Goal: Find specific page/section: Find specific page/section

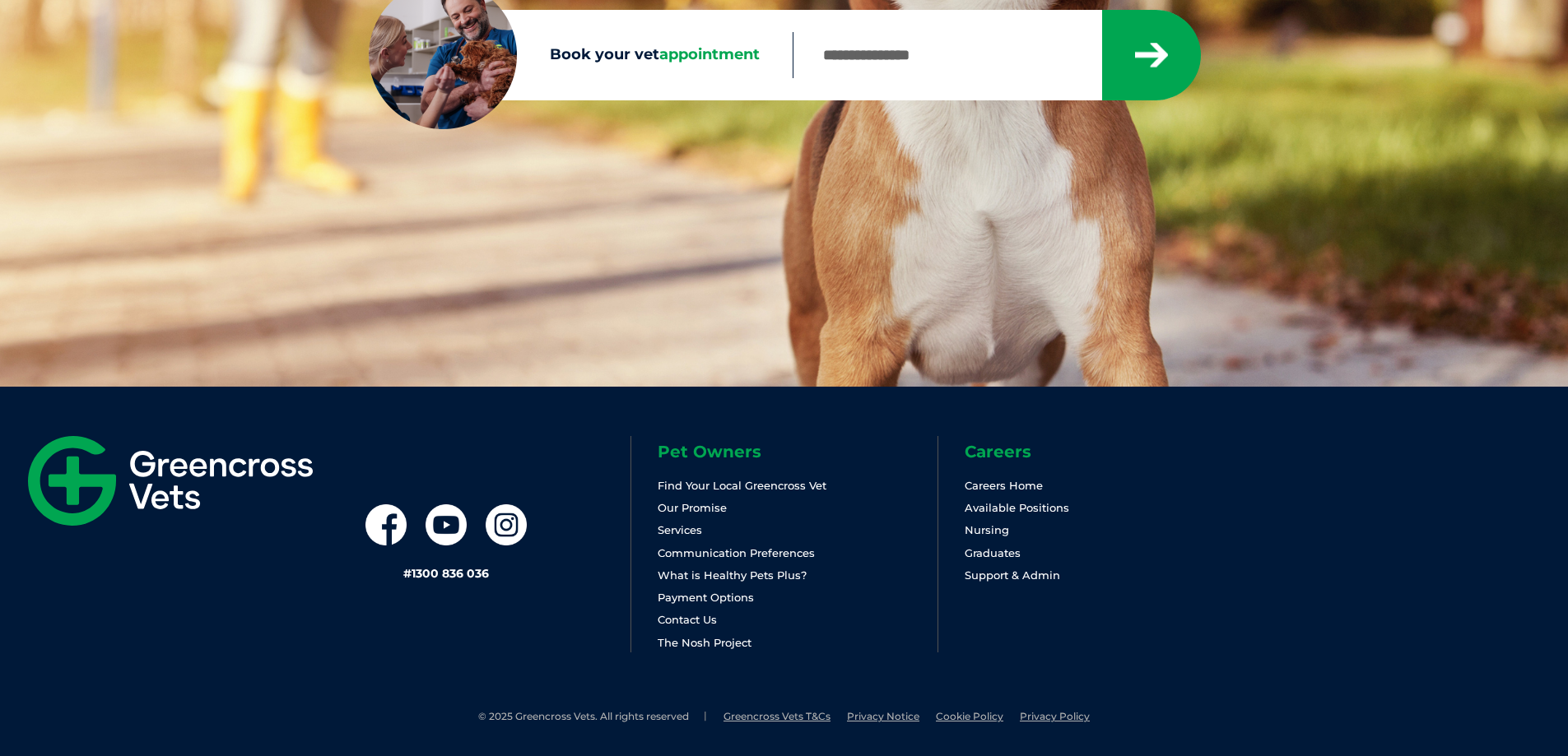
scroll to position [370, 0]
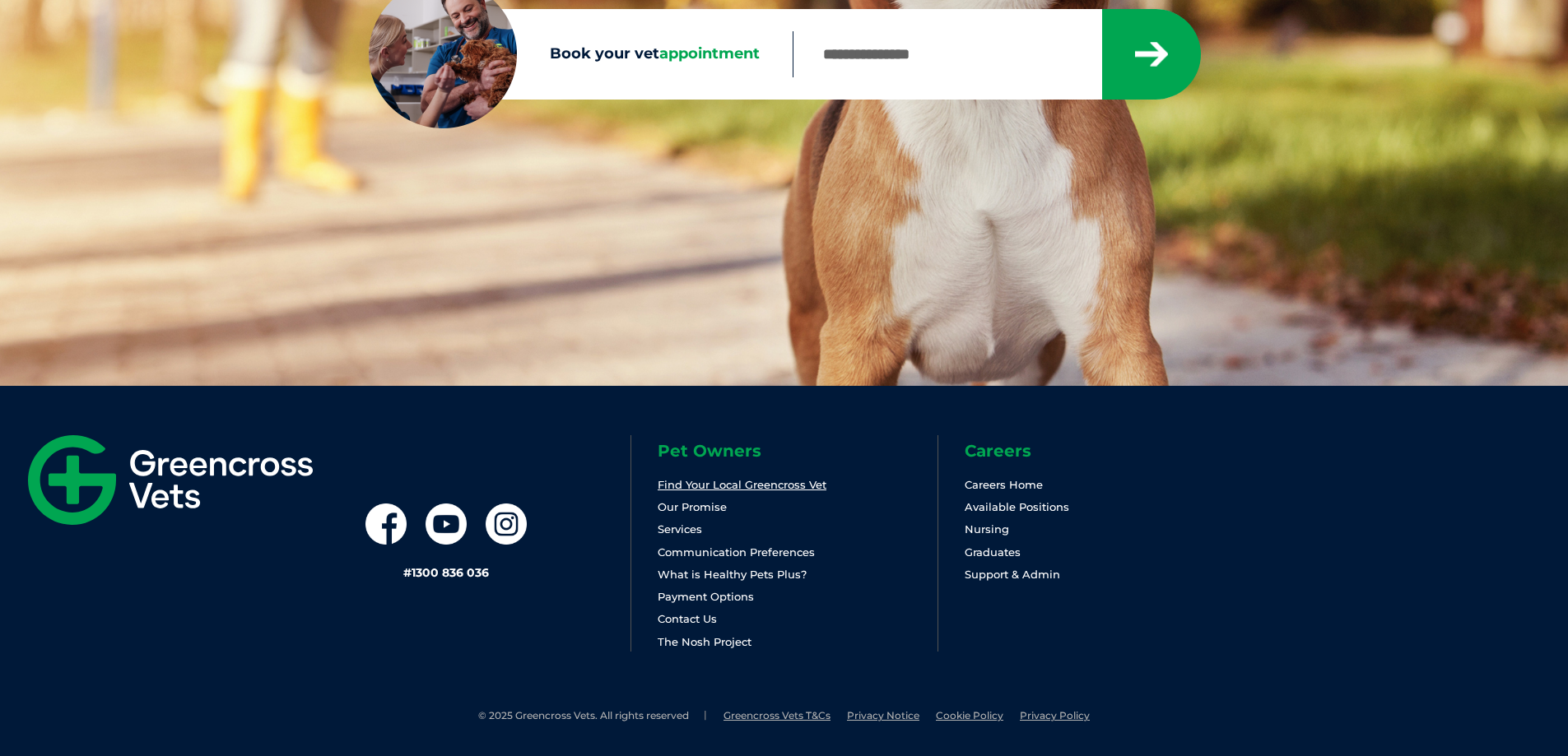
click at [758, 483] on link "Find Your Local Greencross Vet" at bounding box center [741, 485] width 169 height 13
click at [726, 488] on link "Find Your Local Greencross Vet" at bounding box center [741, 485] width 169 height 13
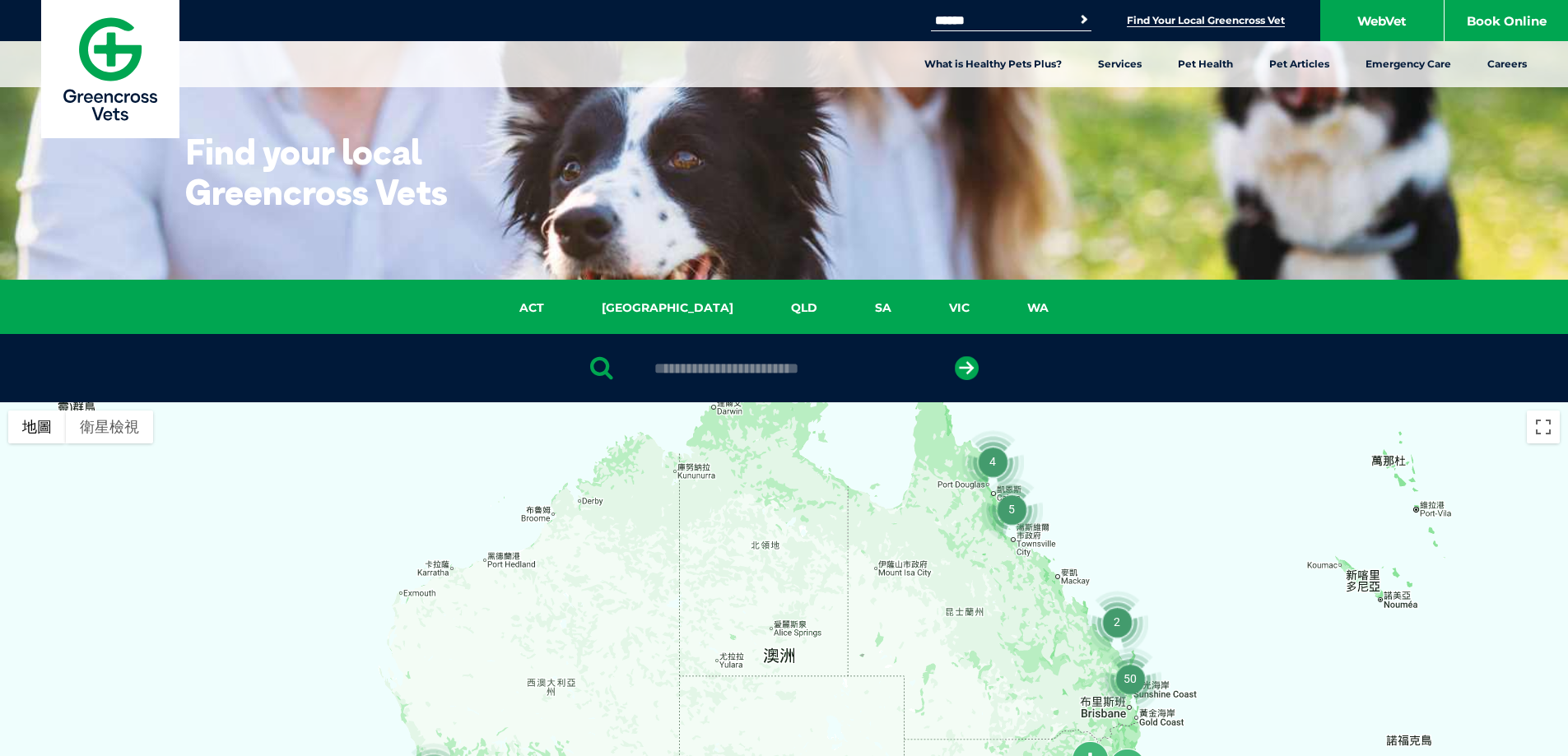
click at [1123, 629] on img "2" at bounding box center [1116, 622] width 62 height 62
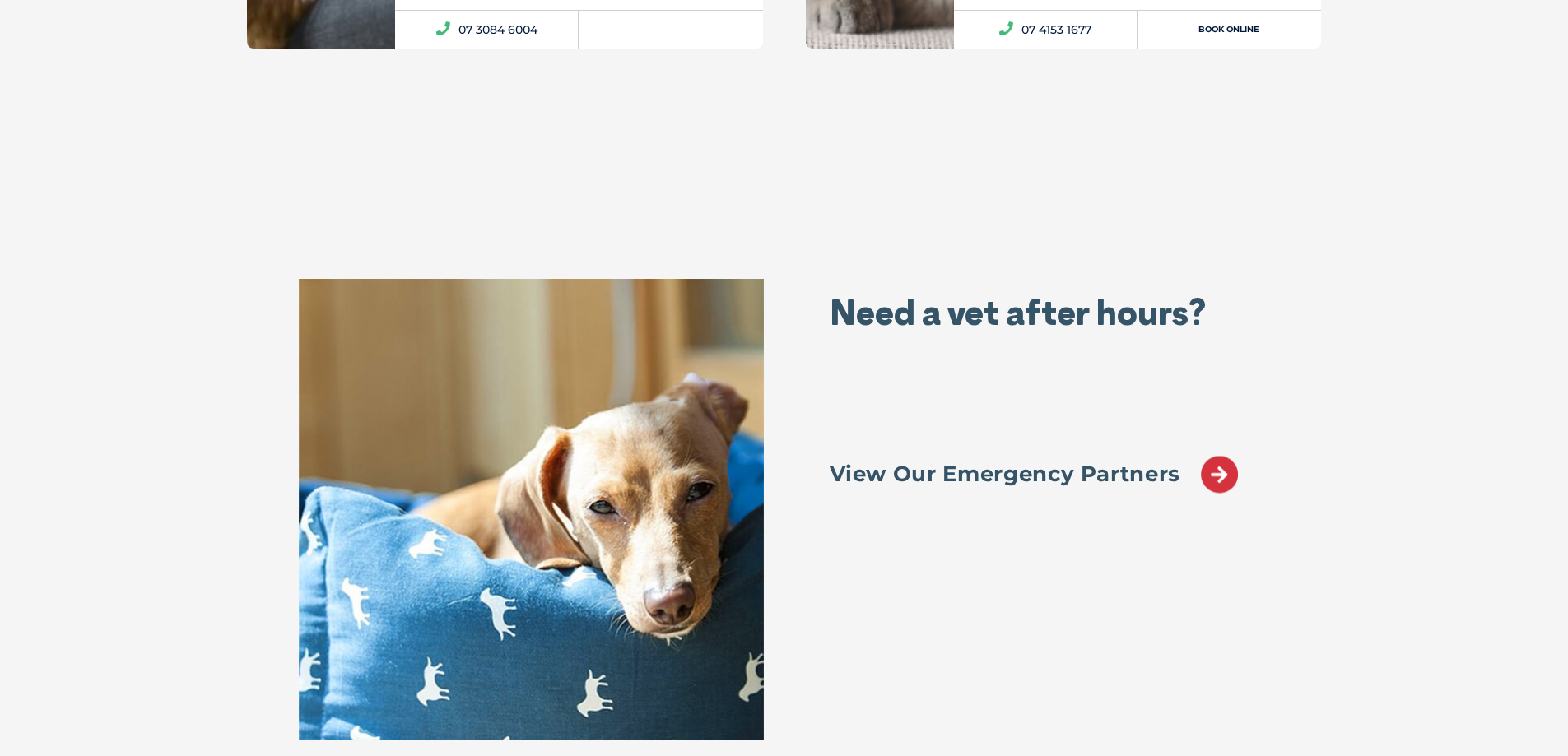
scroll to position [1070, 0]
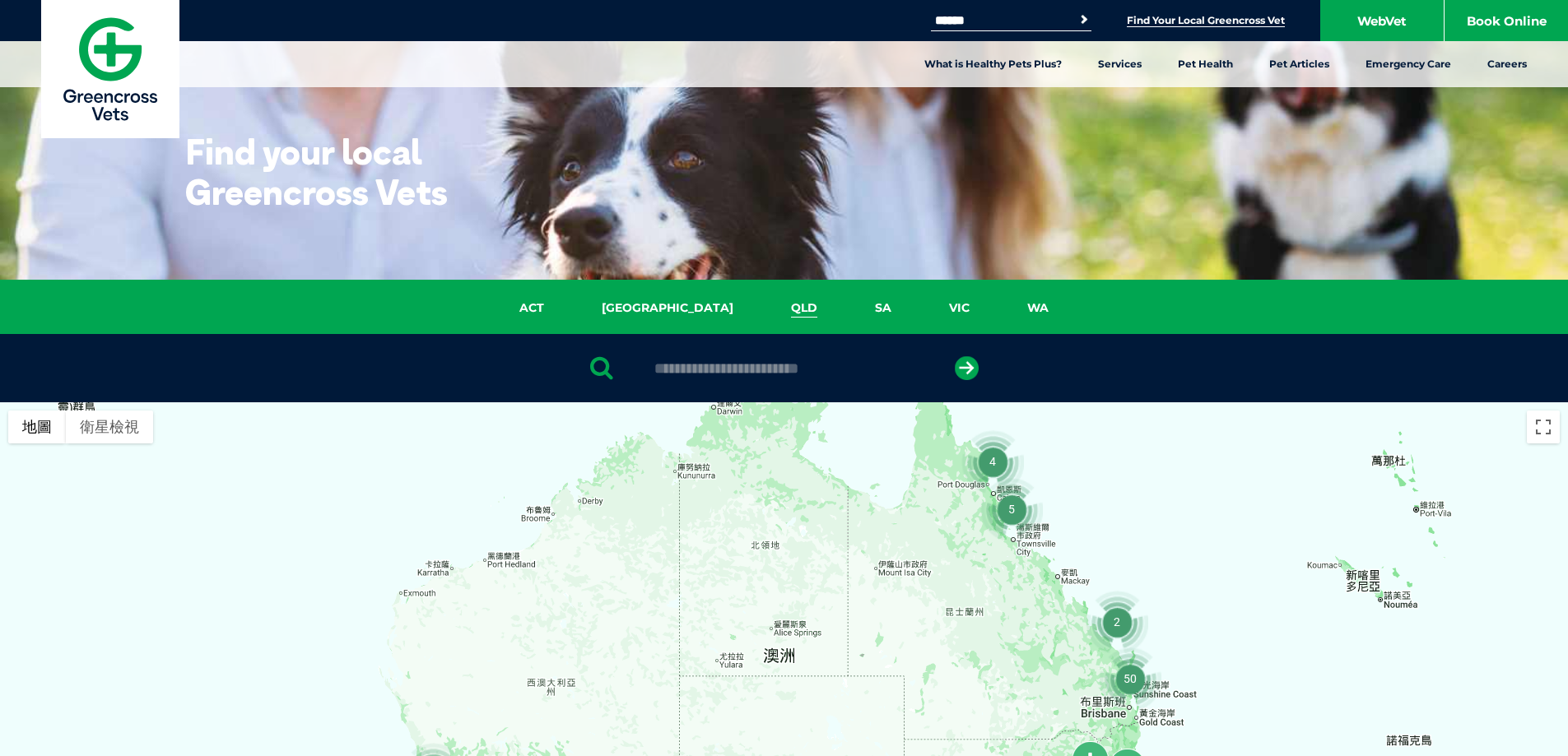
click at [762, 299] on link "QLD" at bounding box center [804, 308] width 84 height 19
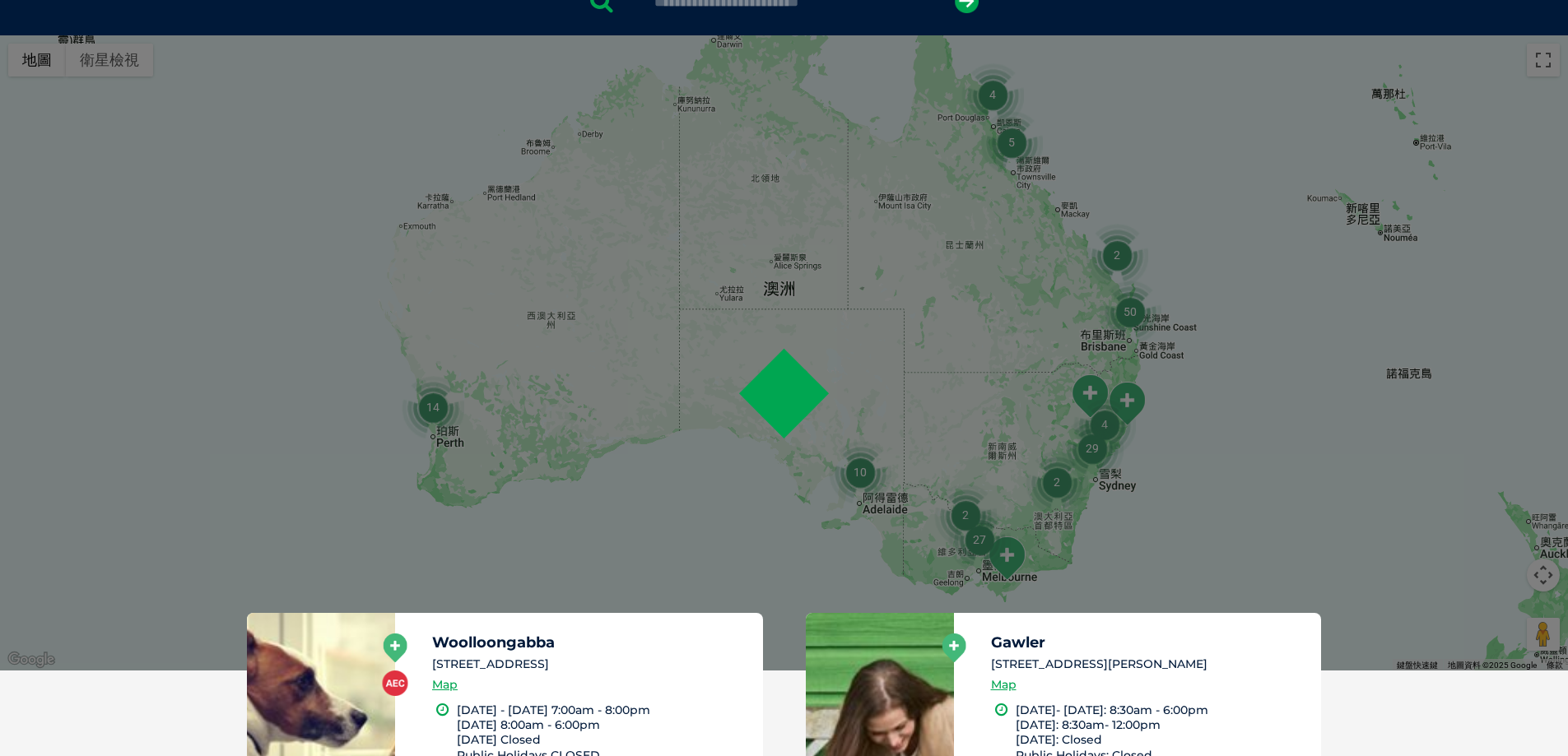
scroll to position [378, 0]
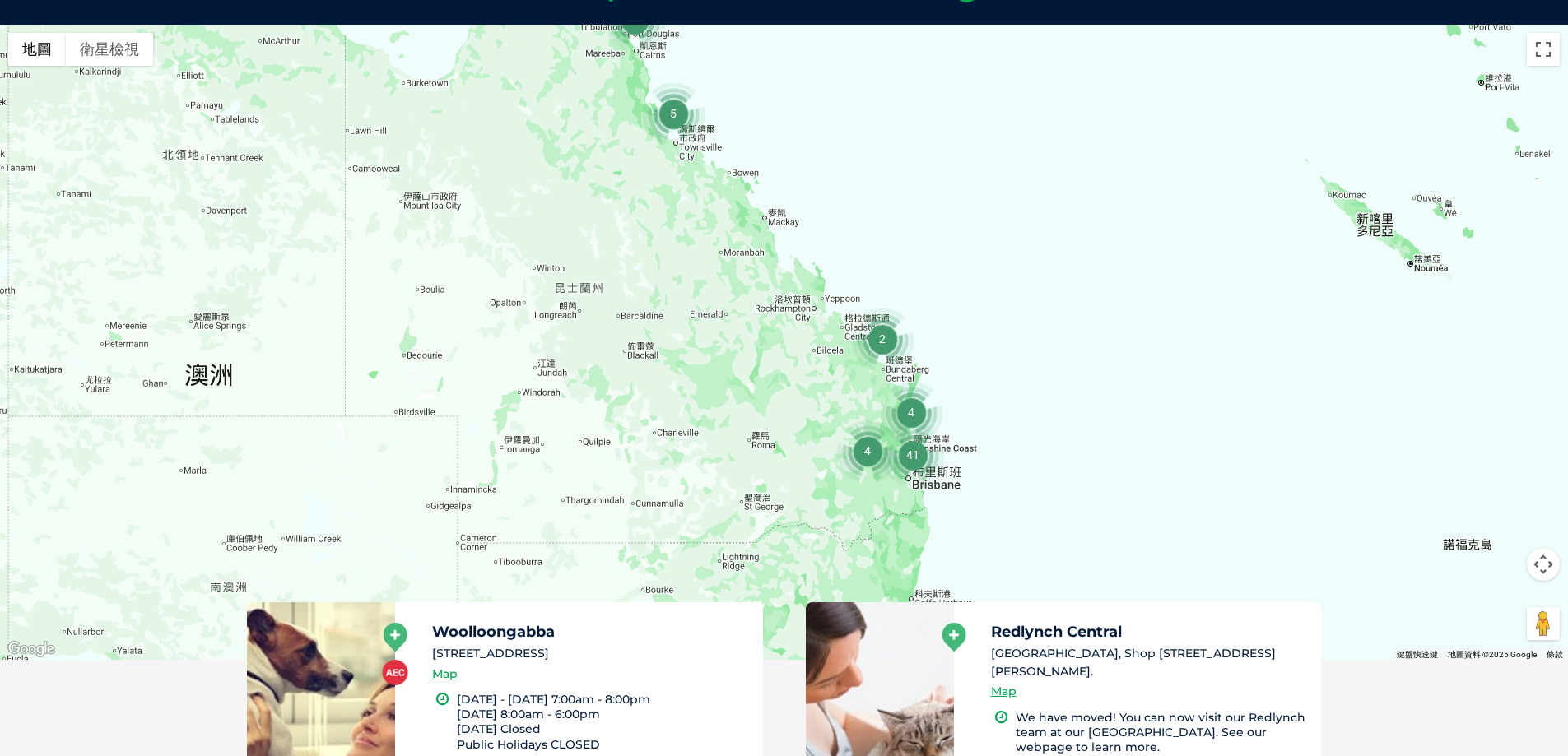
drag, startPoint x: 940, startPoint y: 386, endPoint x: 931, endPoint y: 352, distance: 35.2
click at [931, 381] on img "4" at bounding box center [911, 412] width 62 height 62
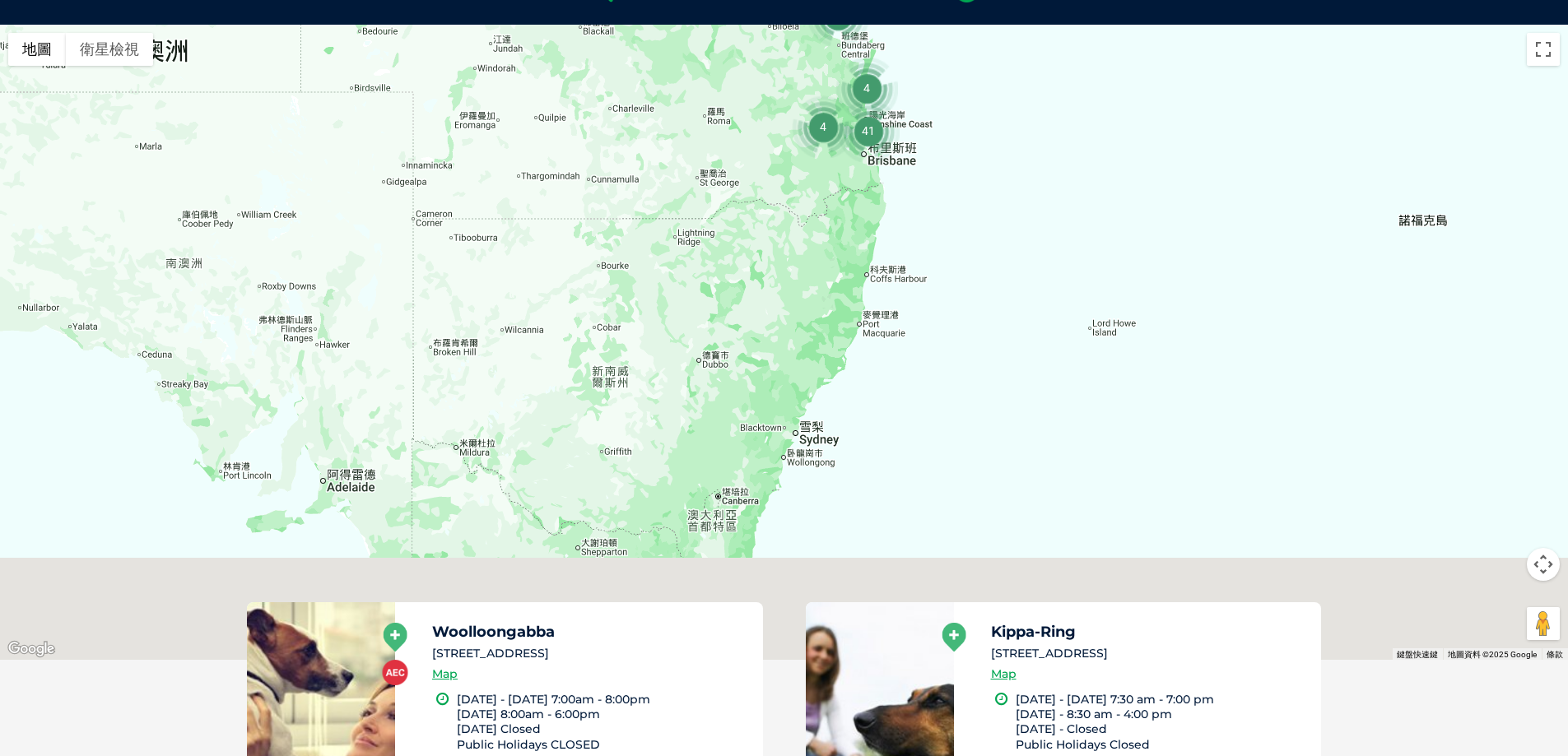
drag, startPoint x: 946, startPoint y: 451, endPoint x: 912, endPoint y: 159, distance: 294.0
click at [912, 159] on div at bounding box center [784, 343] width 1568 height 636
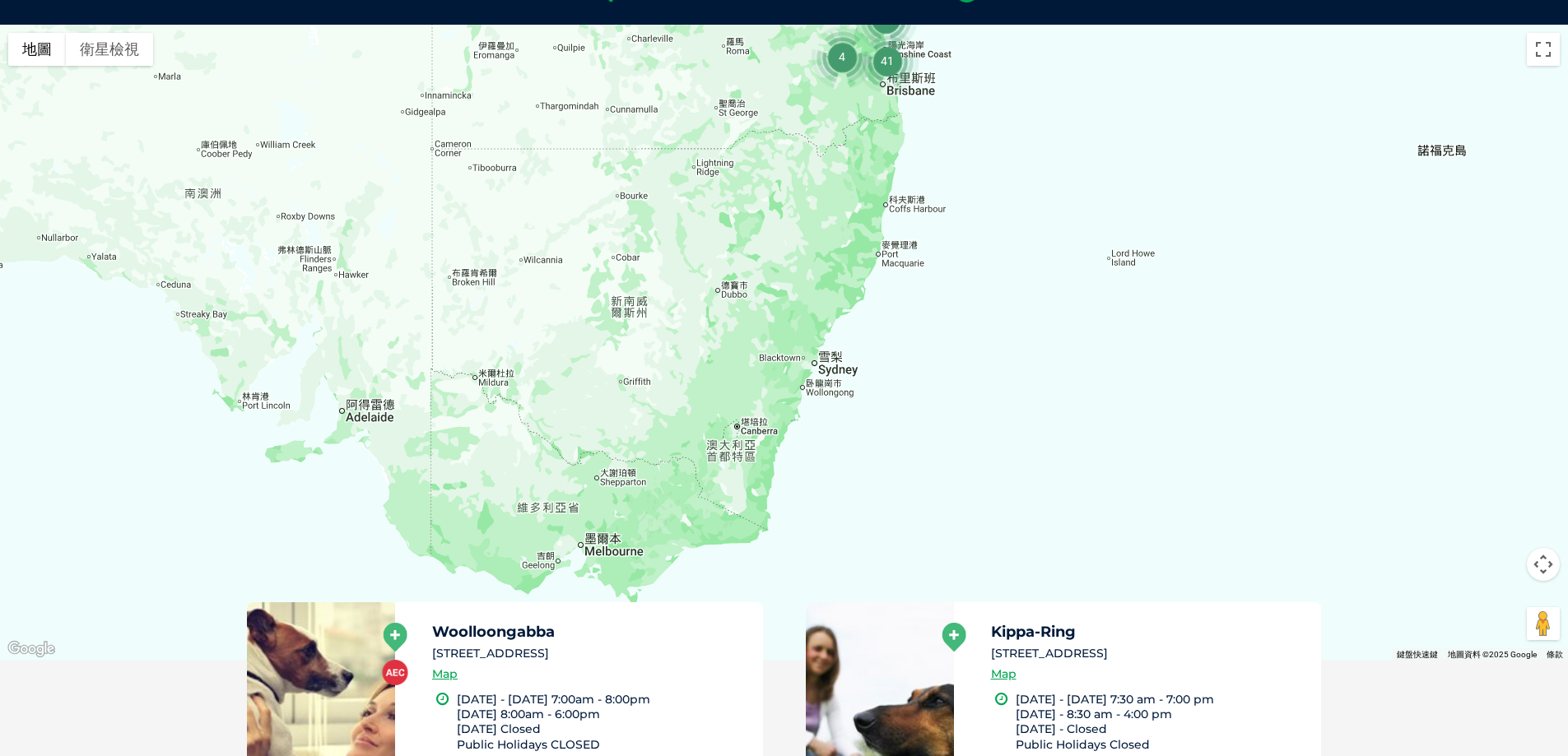
drag, startPoint x: 892, startPoint y: 393, endPoint x: 920, endPoint y: 291, distance: 105.8
click at [920, 291] on div at bounding box center [784, 343] width 1568 height 636
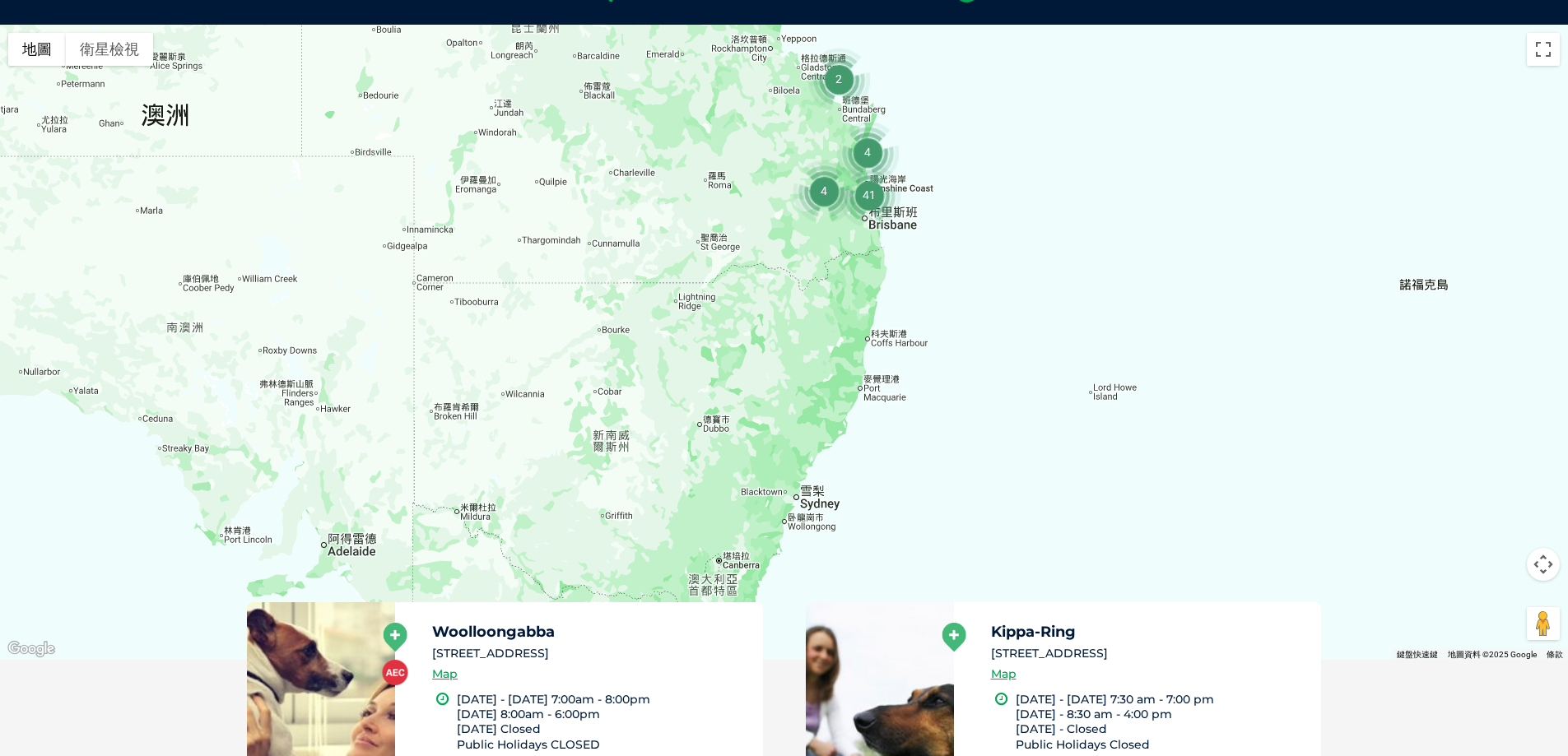
drag, startPoint x: 901, startPoint y: 261, endPoint x: 884, endPoint y: 382, distance: 122.2
click at [884, 382] on div at bounding box center [784, 343] width 1568 height 636
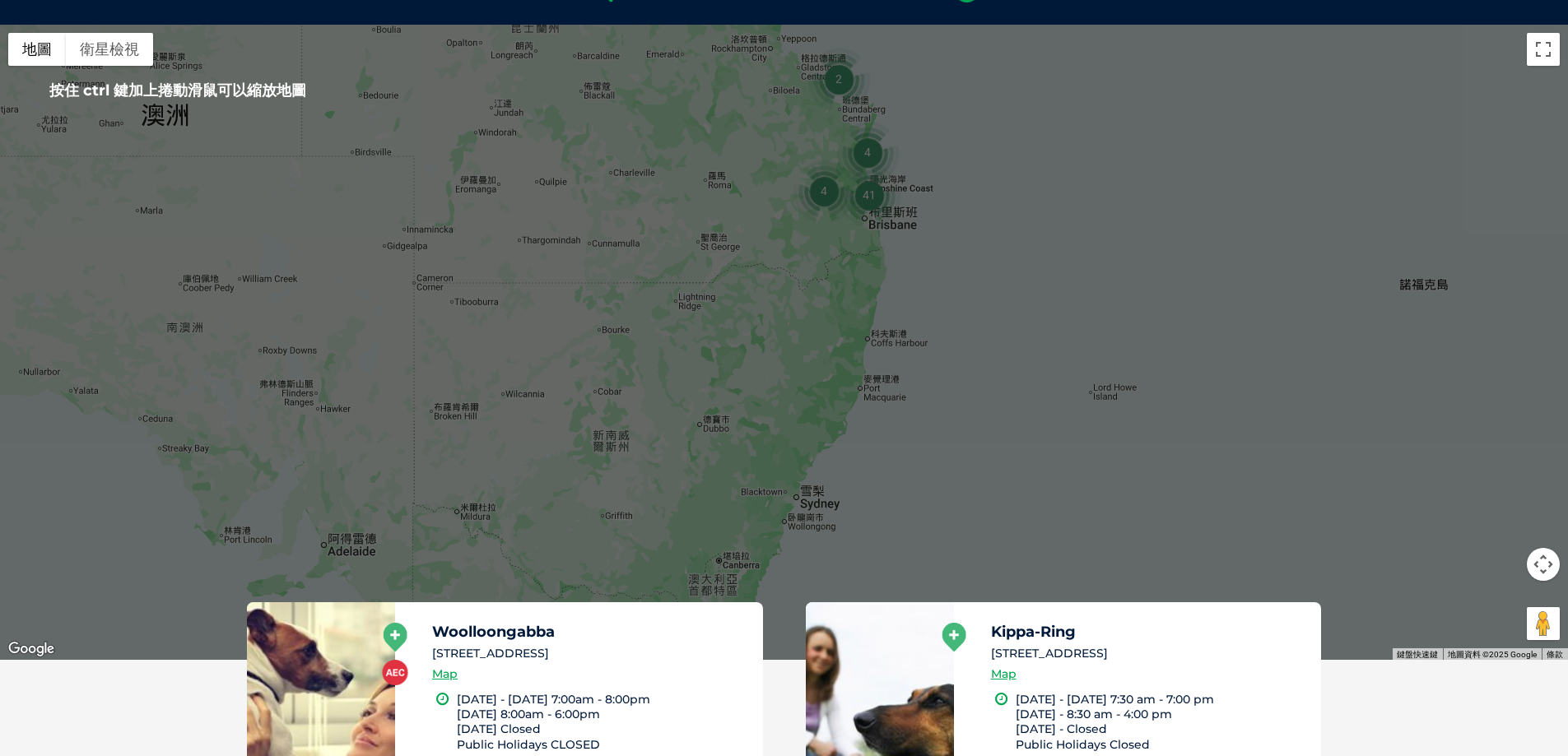
click at [866, 229] on div at bounding box center [784, 343] width 1568 height 636
click at [868, 203] on img "41" at bounding box center [869, 194] width 62 height 62
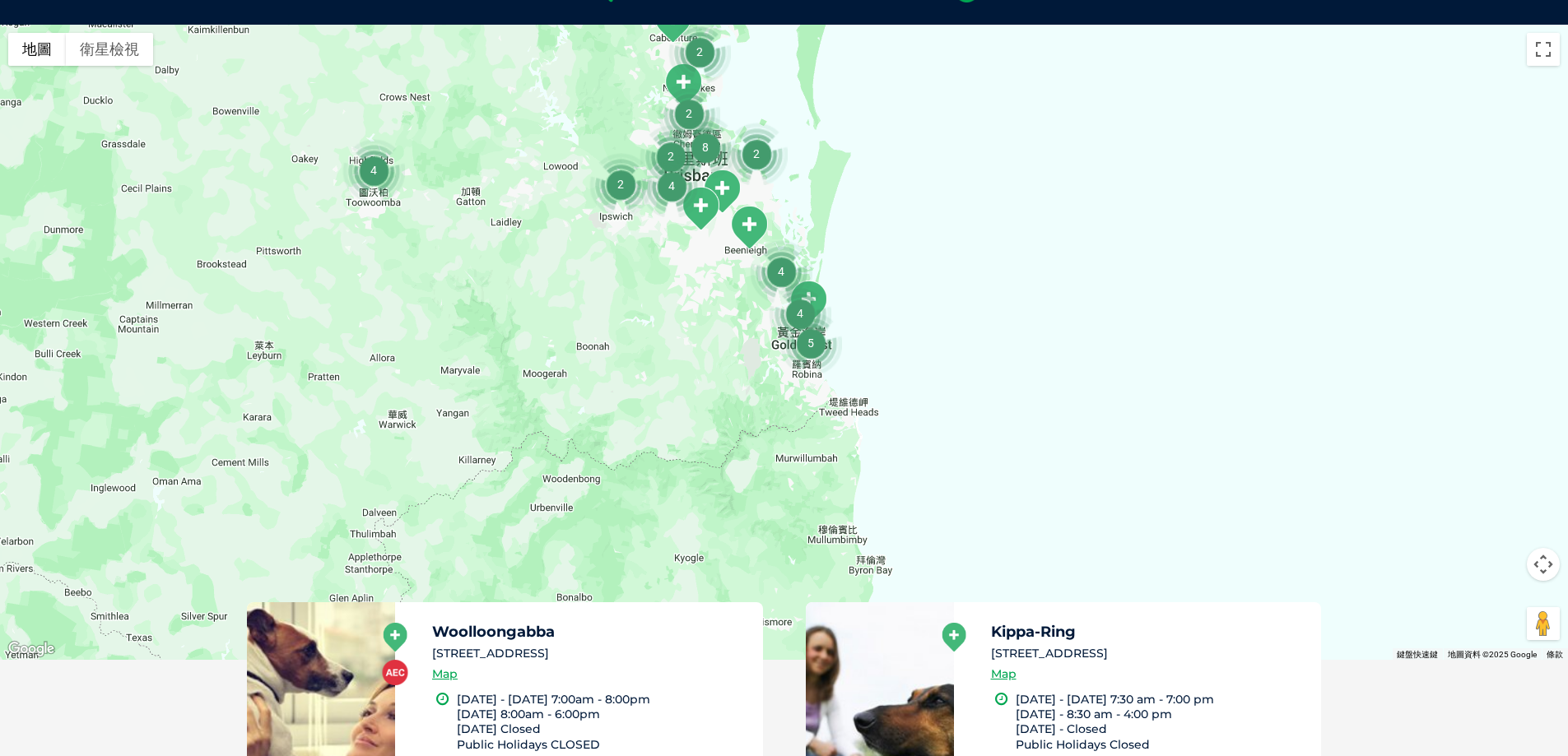
drag, startPoint x: 837, startPoint y: 451, endPoint x: 774, endPoint y: 324, distance: 141.8
click at [774, 324] on img "4" at bounding box center [799, 313] width 62 height 62
click at [793, 315] on img "5" at bounding box center [810, 343] width 62 height 62
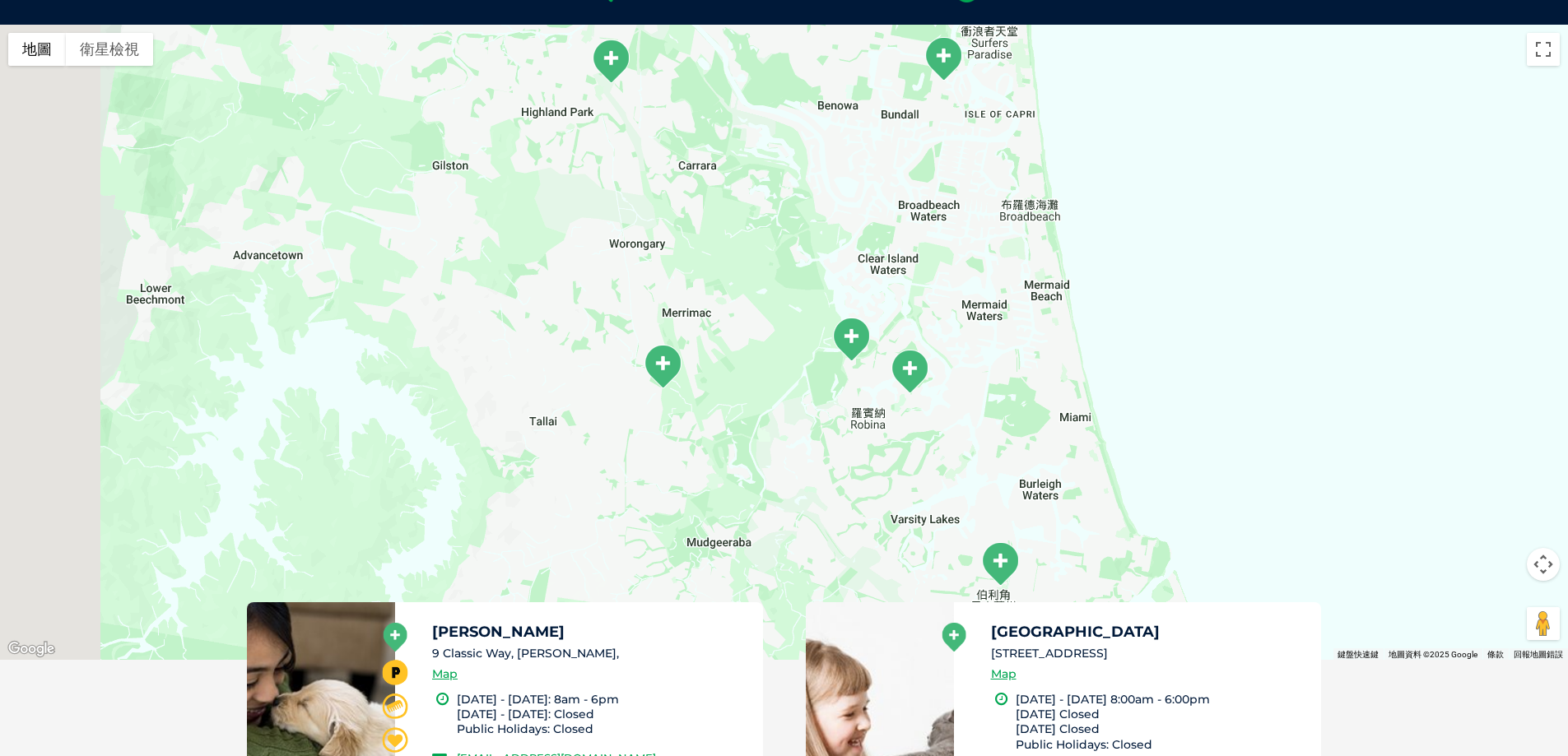
drag, startPoint x: 818, startPoint y: 240, endPoint x: 975, endPoint y: 441, distance: 255.0
click at [975, 441] on div "若要瀏覽，請按箭頭鍵。" at bounding box center [784, 343] width 1568 height 636
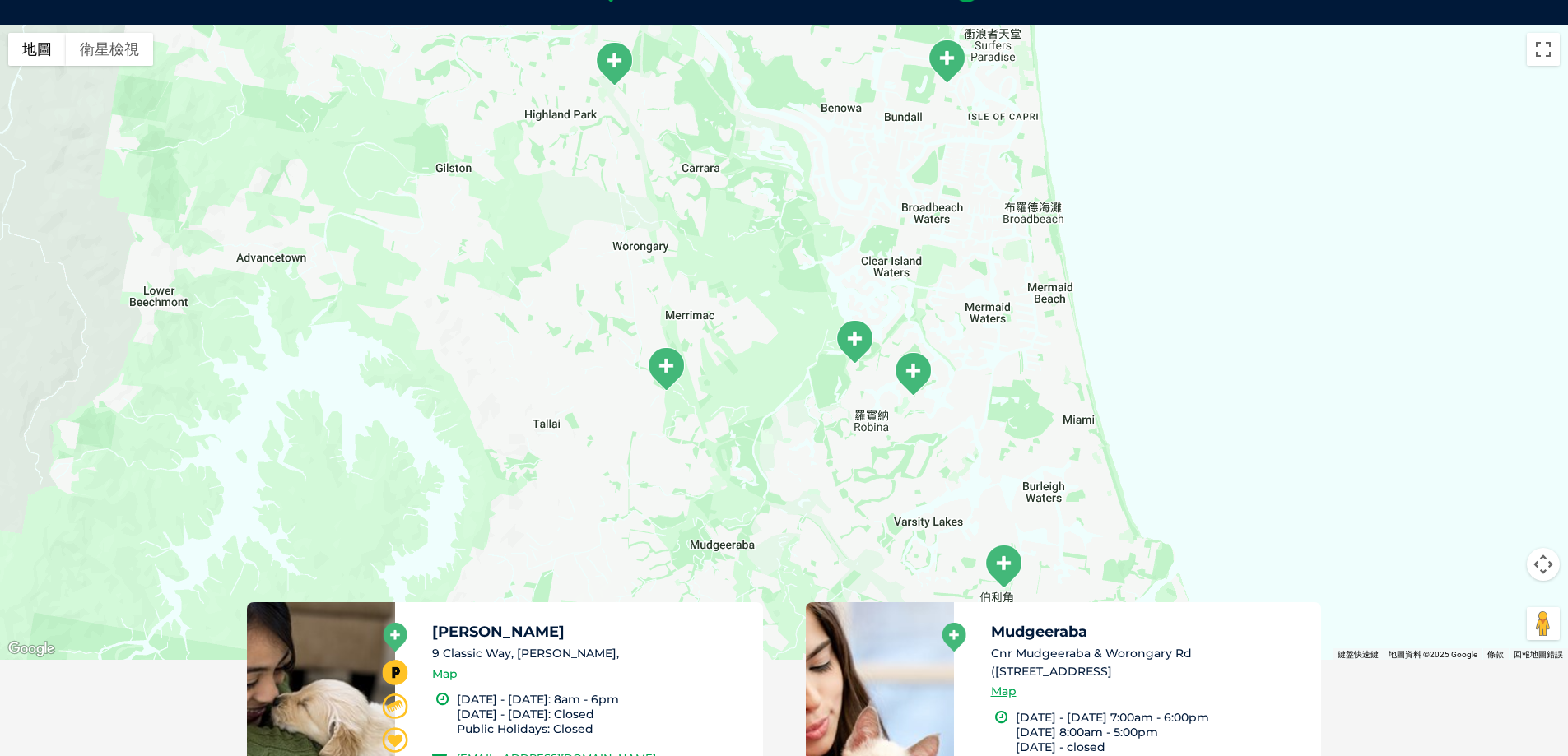
click at [669, 366] on img "Mudgeeraba" at bounding box center [667, 369] width 42 height 46
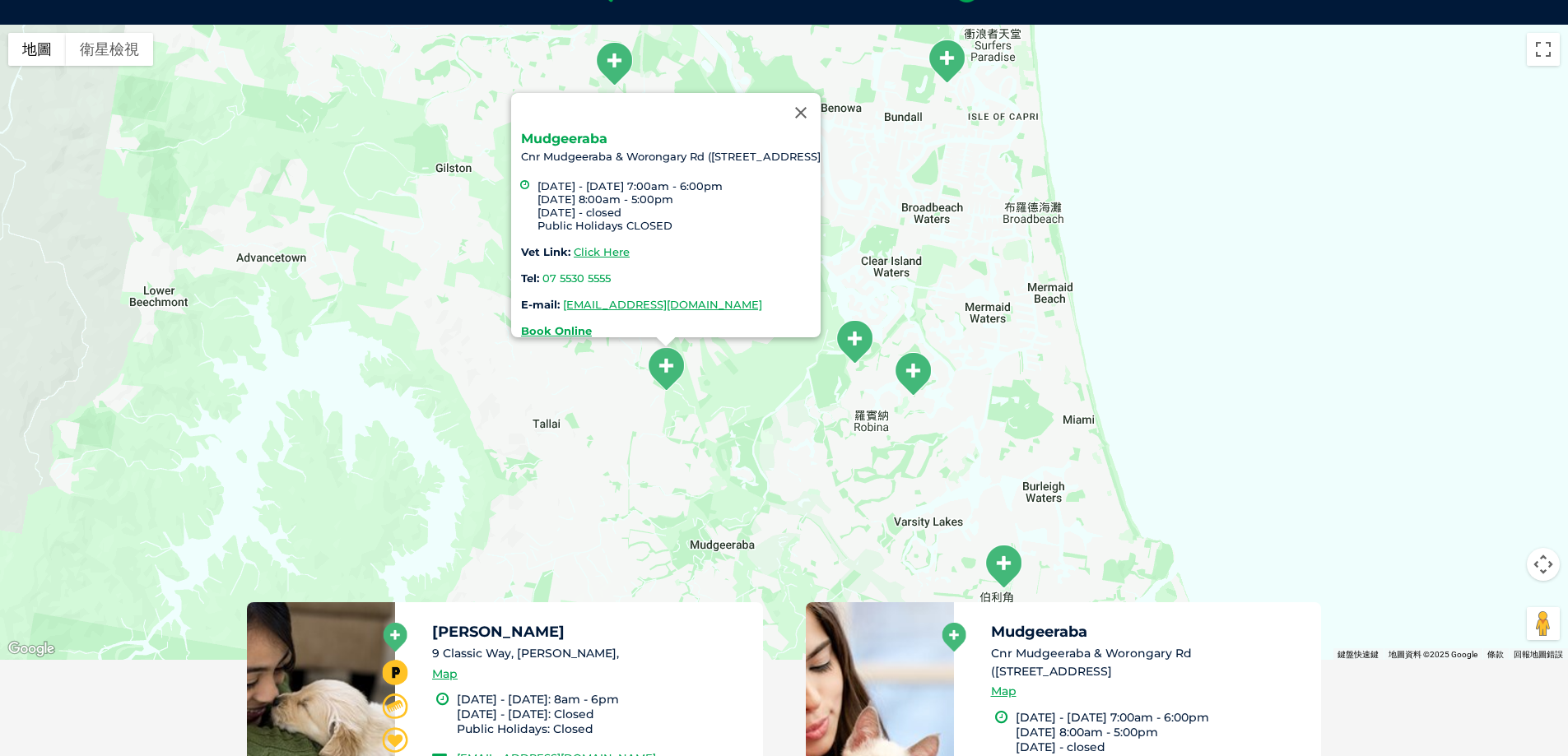
click at [538, 131] on link "Mudgeeraba" at bounding box center [564, 139] width 86 height 16
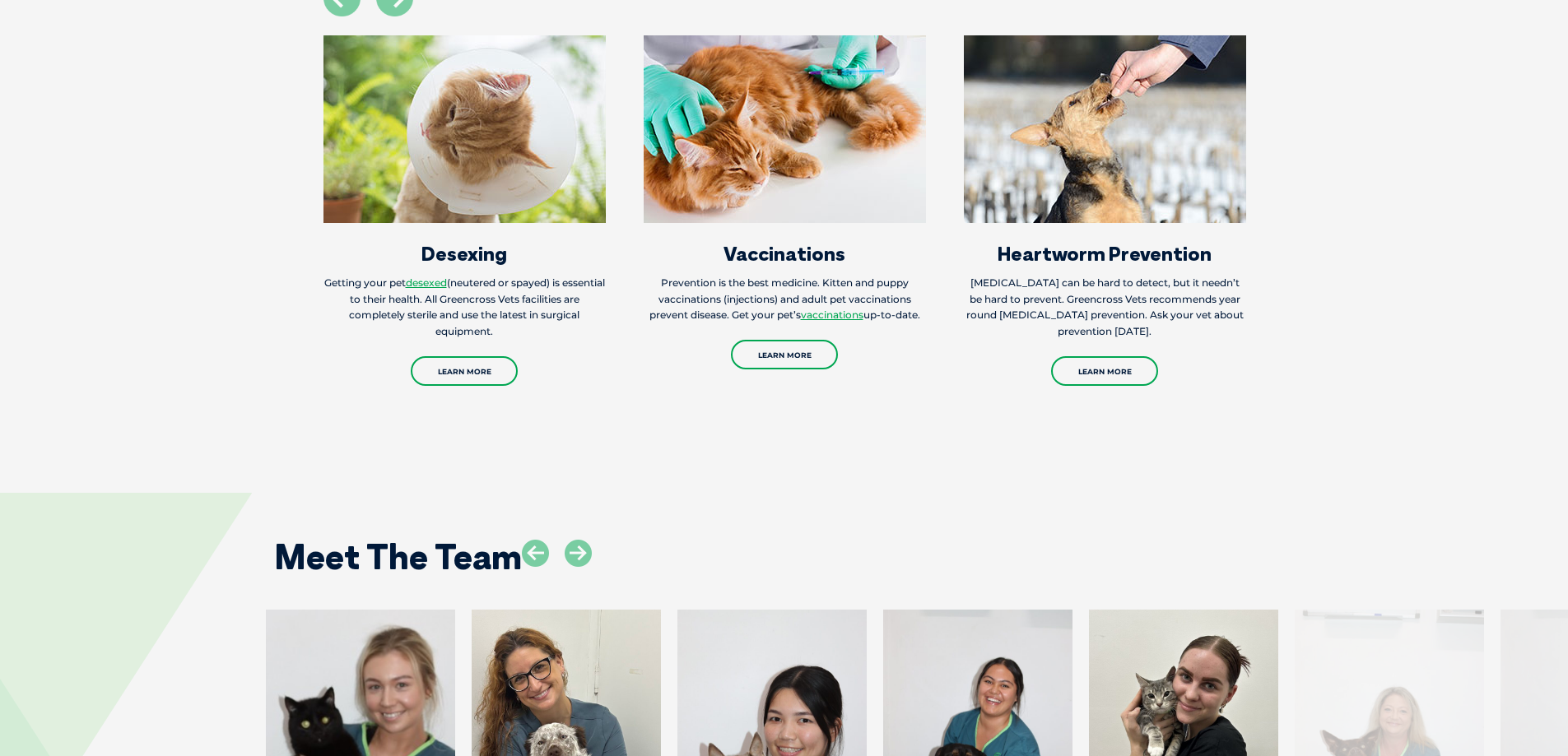
scroll to position [2305, 0]
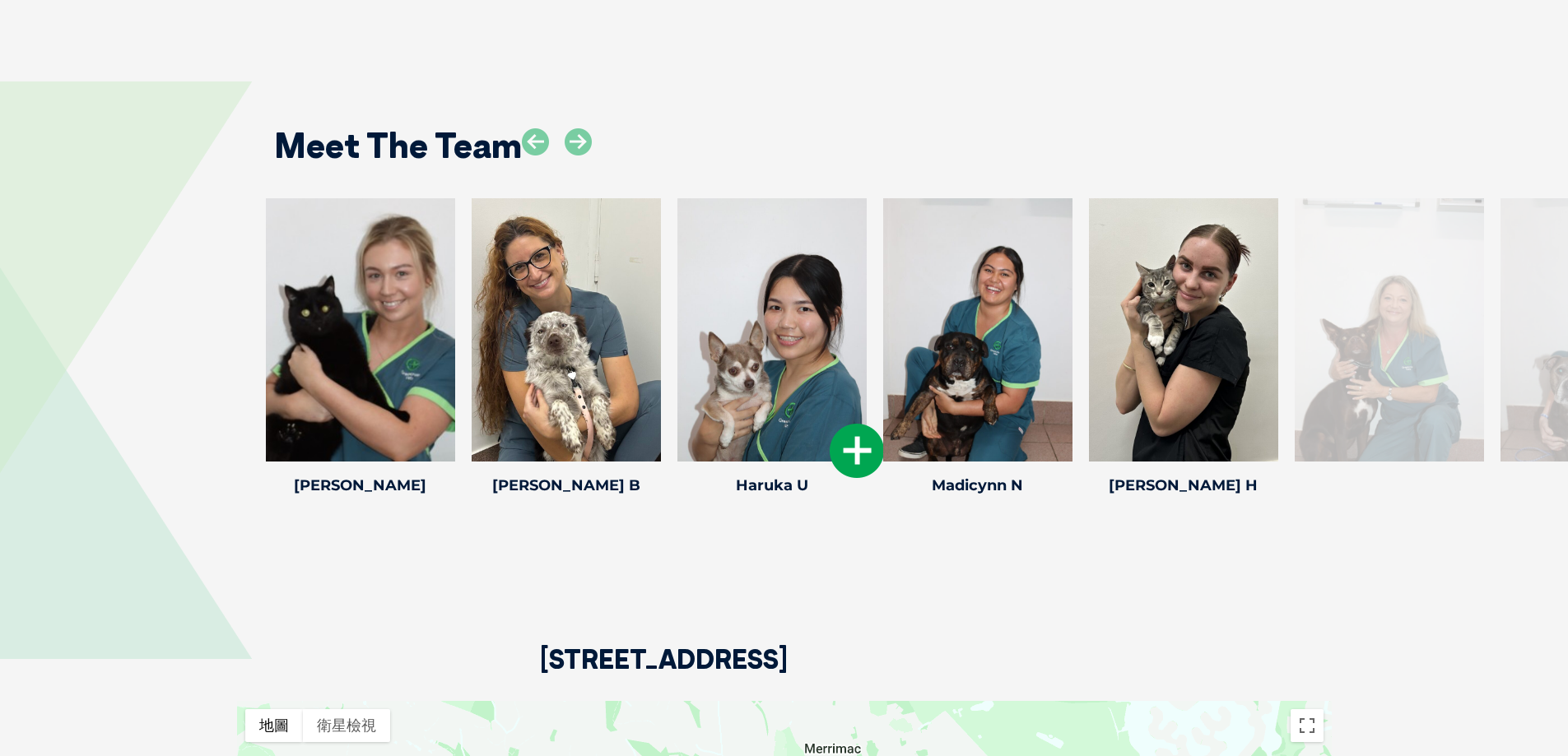
click at [843, 446] on icon at bounding box center [857, 451] width 54 height 54
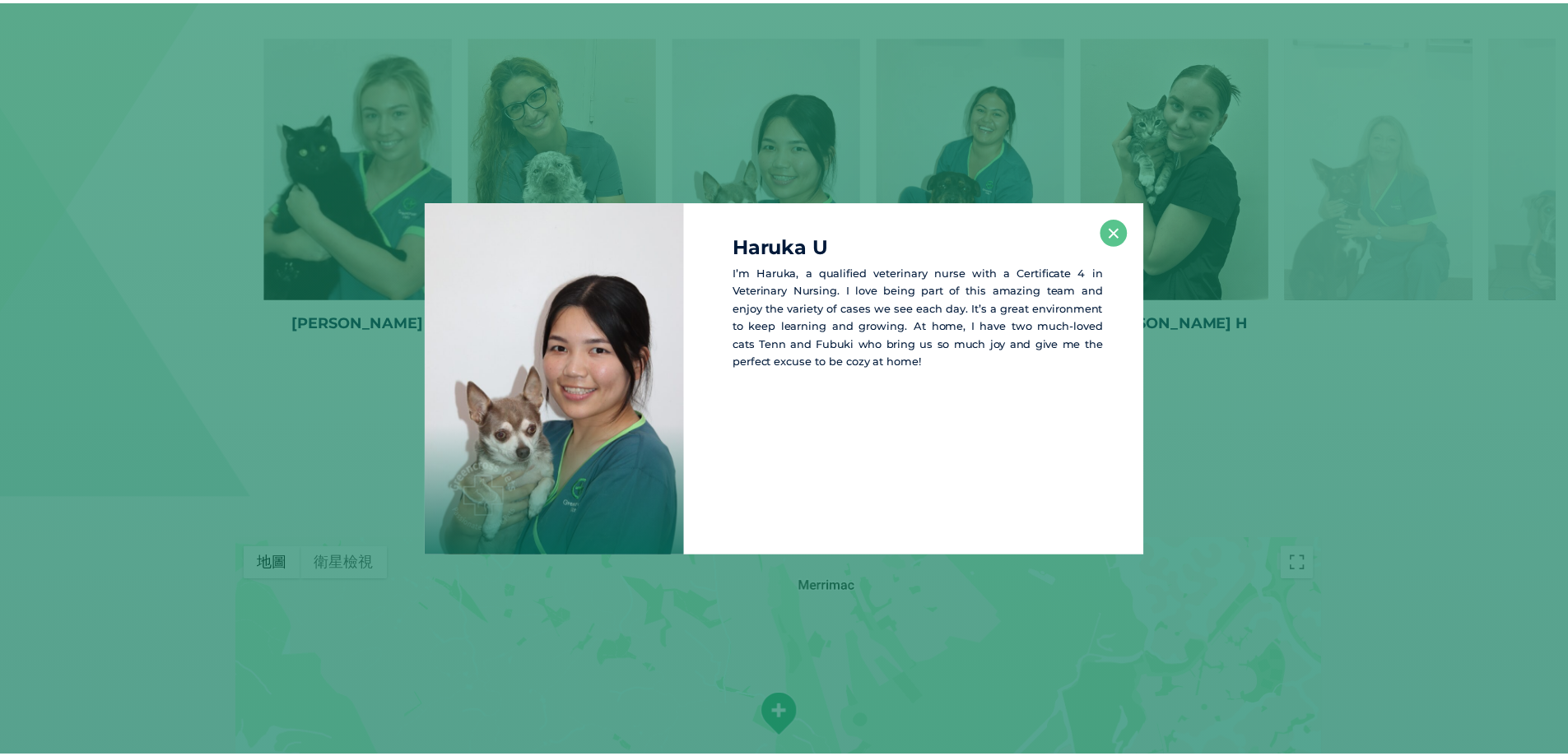
scroll to position [2475, 0]
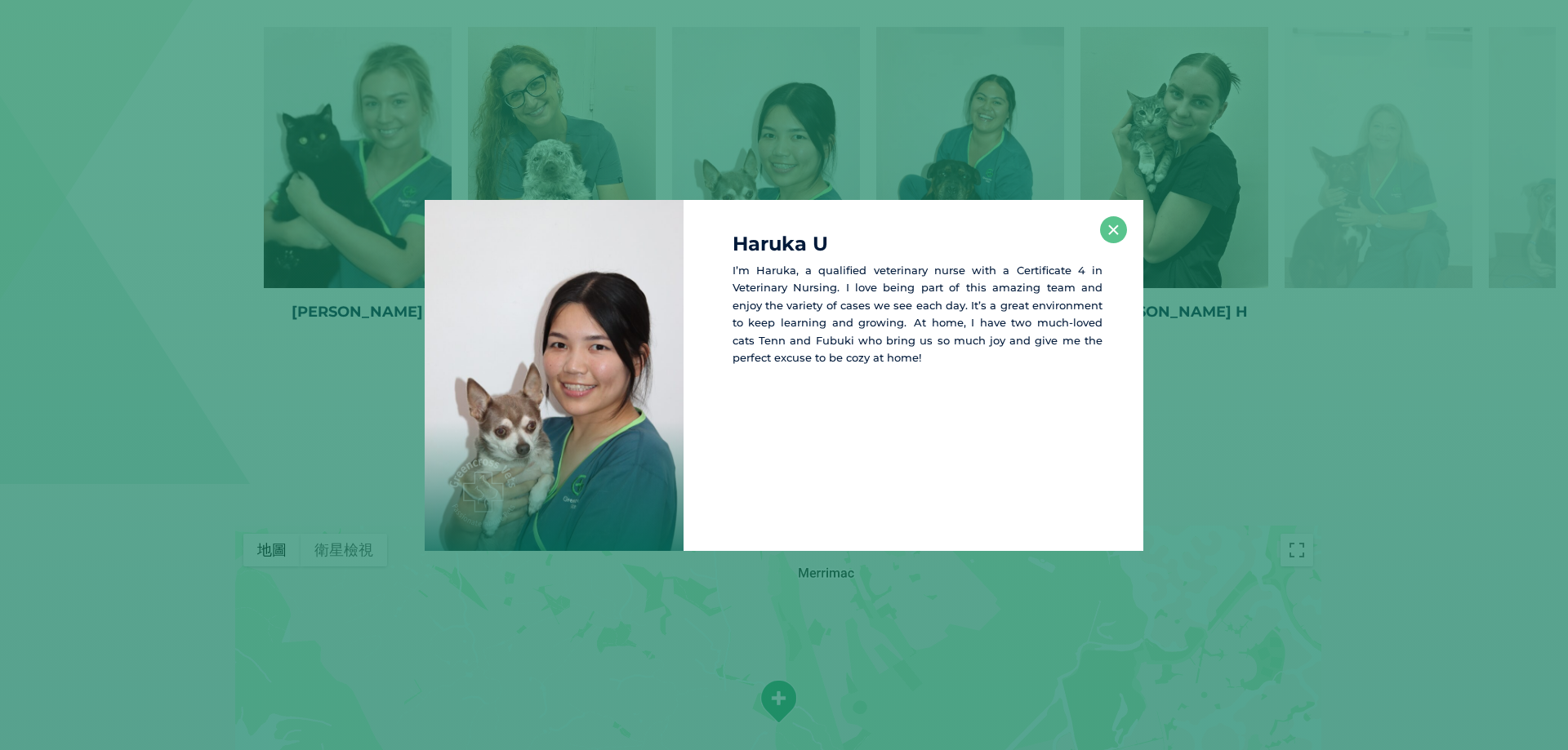
click at [1096, 231] on div "Haruka U I’m Haruka, a qualified veterinary nurse with a Certificate 4 in Veter…" at bounding box center [913, 375] width 460 height 351
click at [1105, 230] on button "×" at bounding box center [1113, 230] width 27 height 27
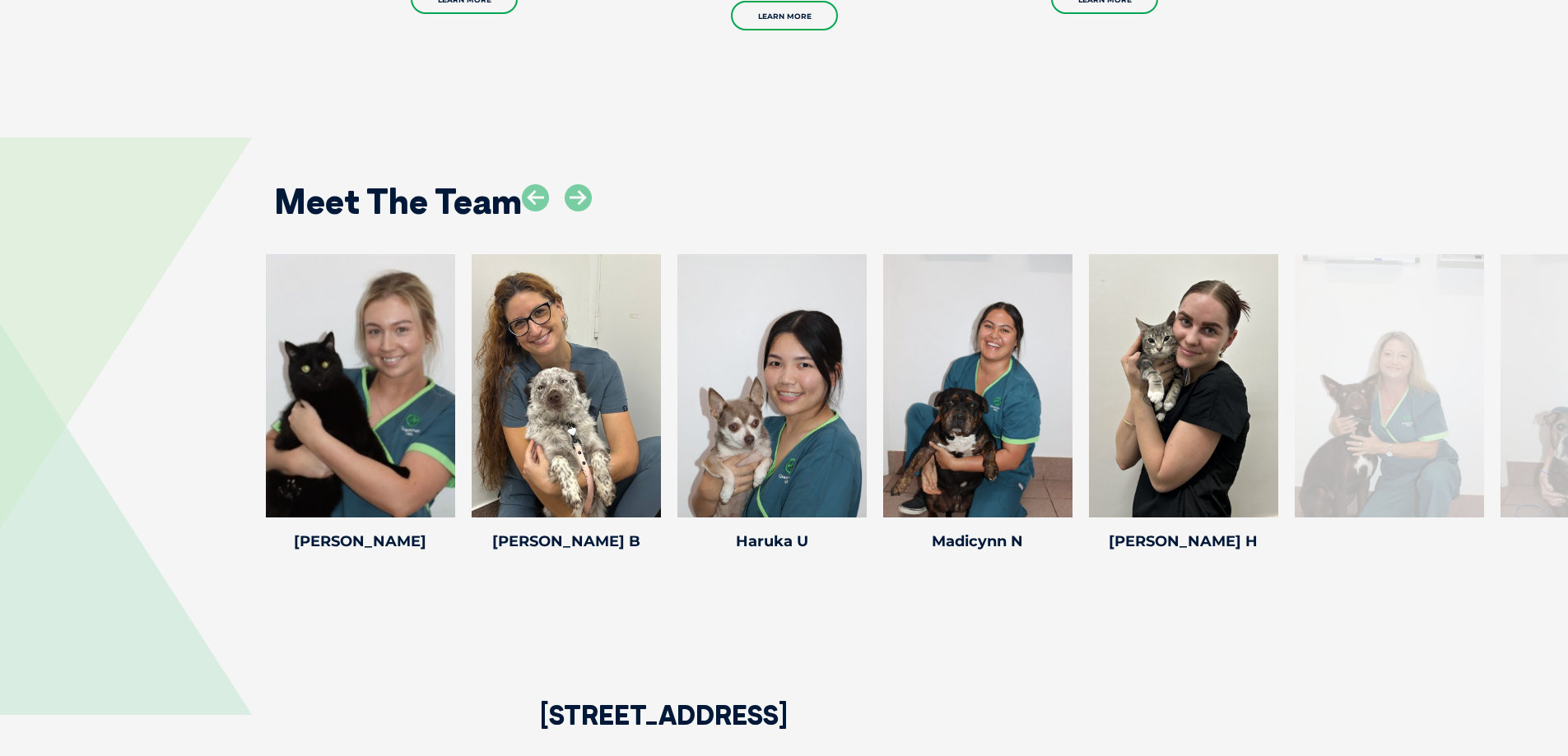
scroll to position [2229, 0]
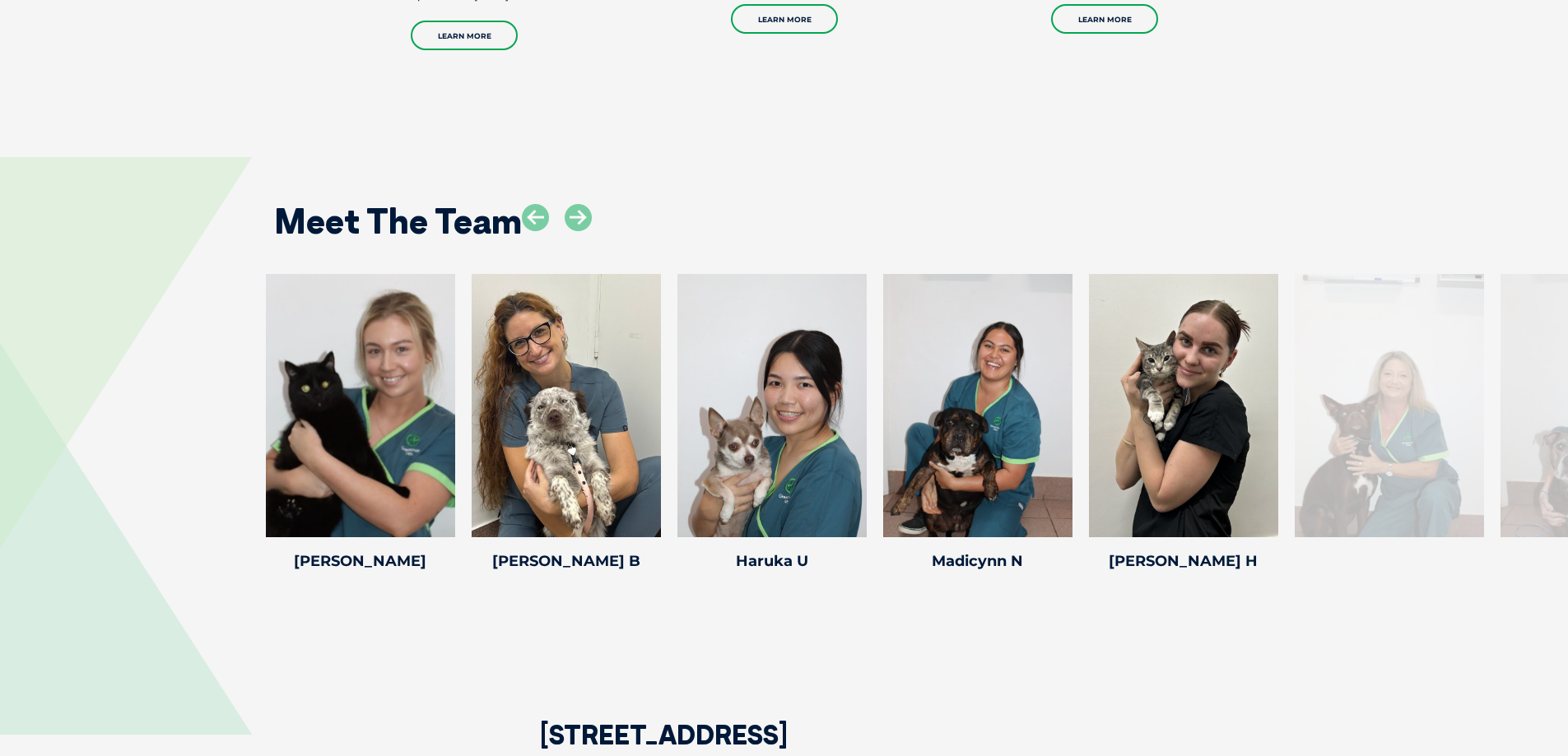
click at [1475, 370] on div at bounding box center [1390, 405] width 189 height 263
click at [1444, 393] on div at bounding box center [1390, 405] width 189 height 263
click at [1566, 440] on div at bounding box center [1595, 405] width 189 height 263
click at [1432, 438] on div at bounding box center [1390, 405] width 189 height 263
click at [1302, 431] on div at bounding box center [1390, 405] width 189 height 263
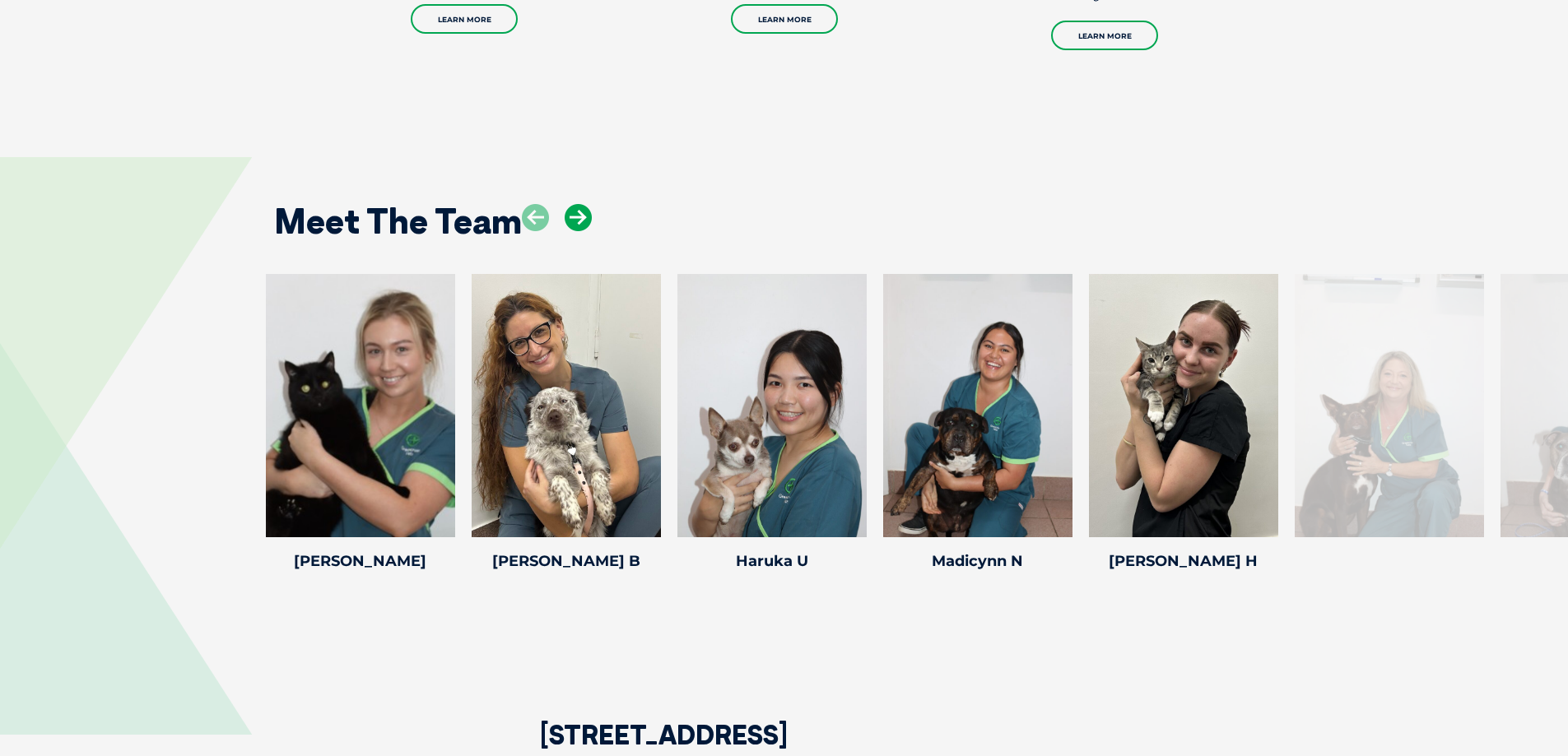
click at [583, 224] on icon at bounding box center [578, 217] width 27 height 27
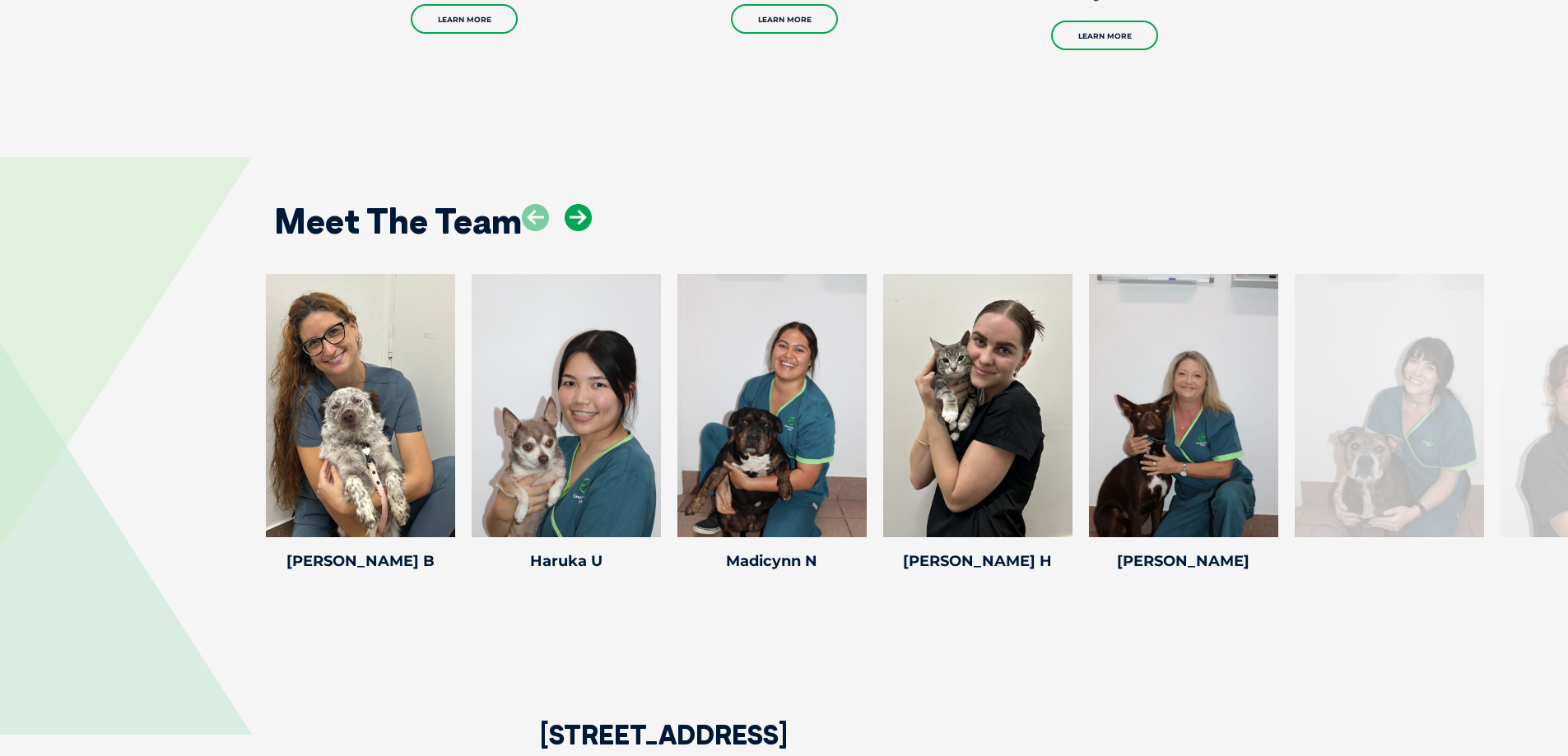
click at [583, 224] on icon at bounding box center [578, 217] width 27 height 27
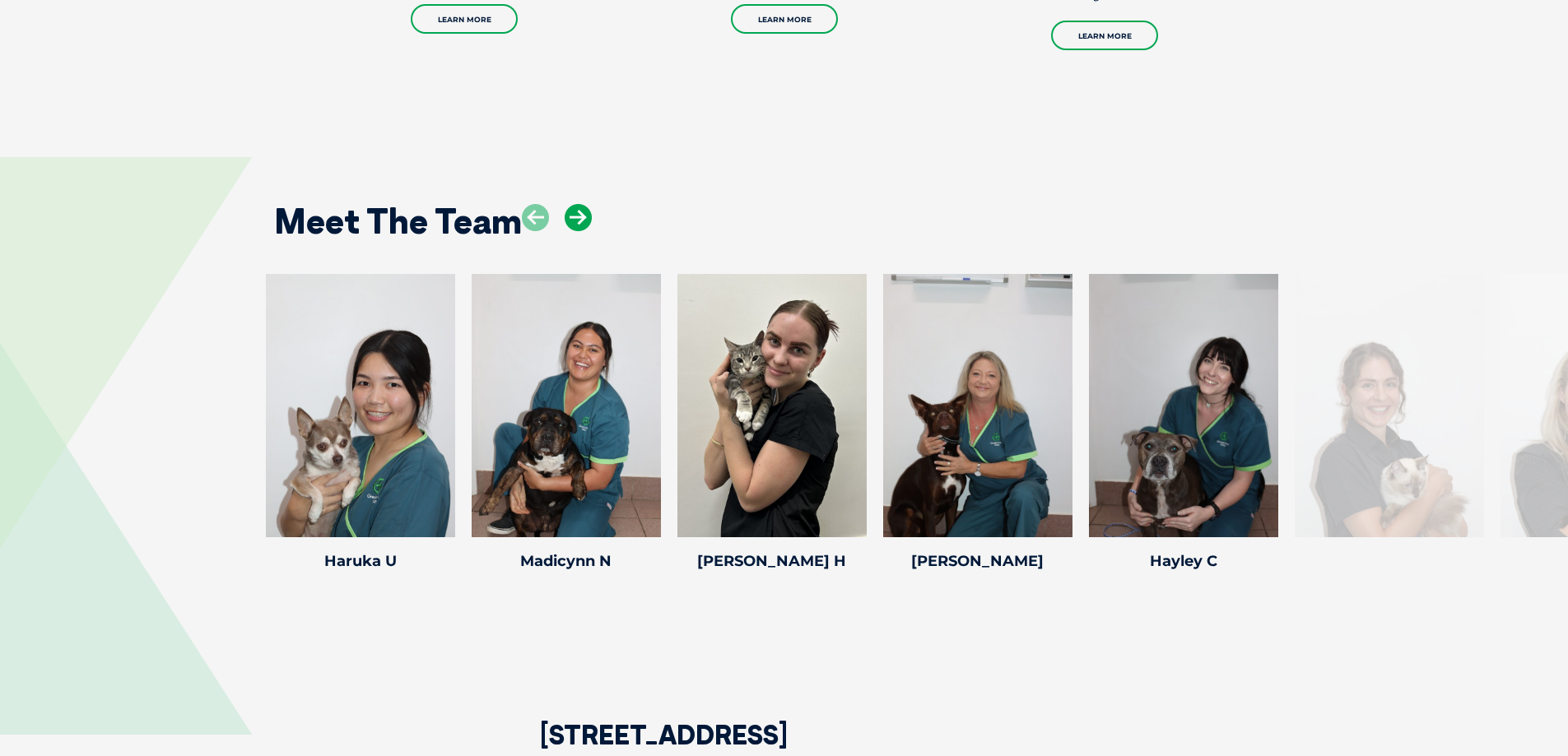
click at [583, 224] on icon at bounding box center [578, 217] width 27 height 27
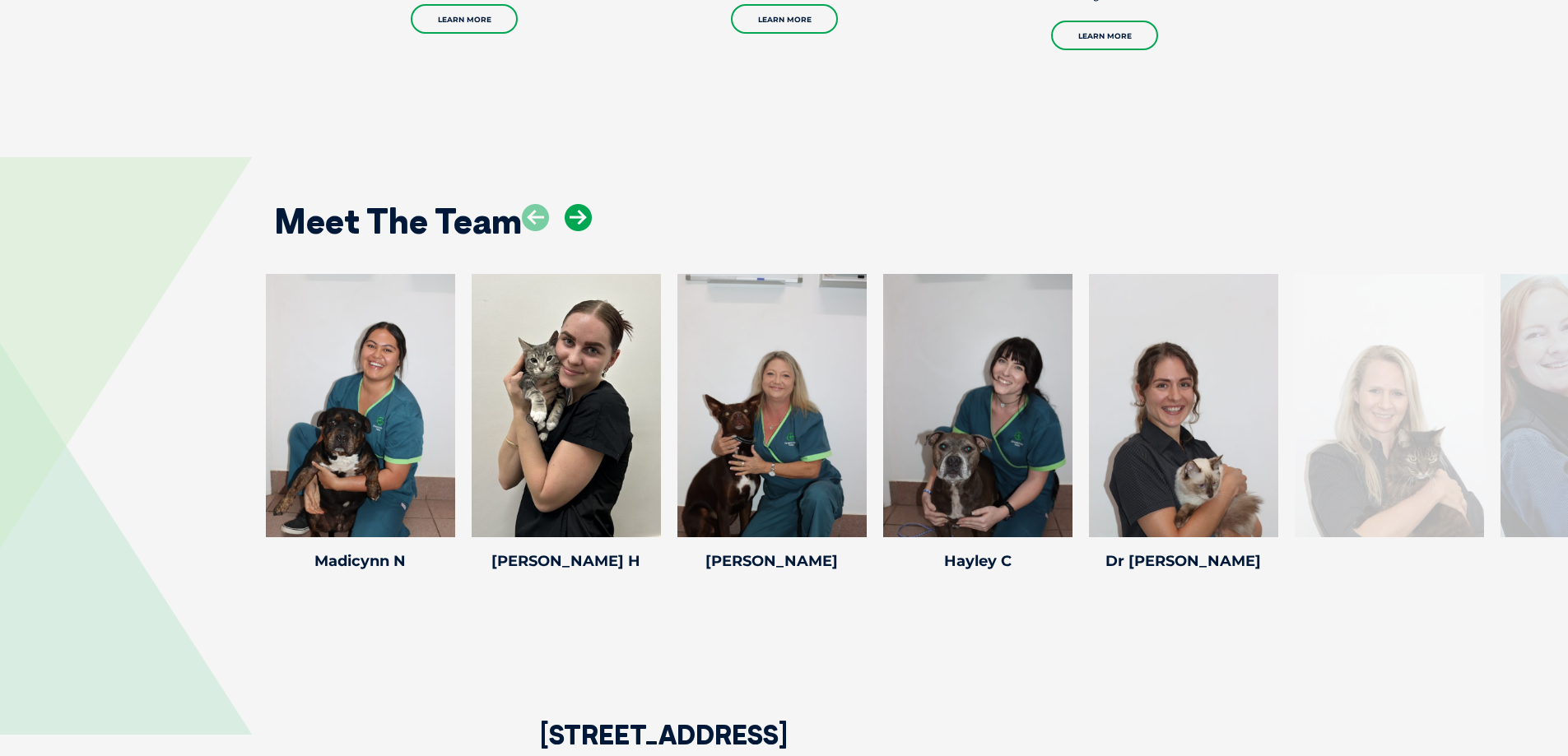
click at [583, 224] on icon at bounding box center [578, 217] width 27 height 27
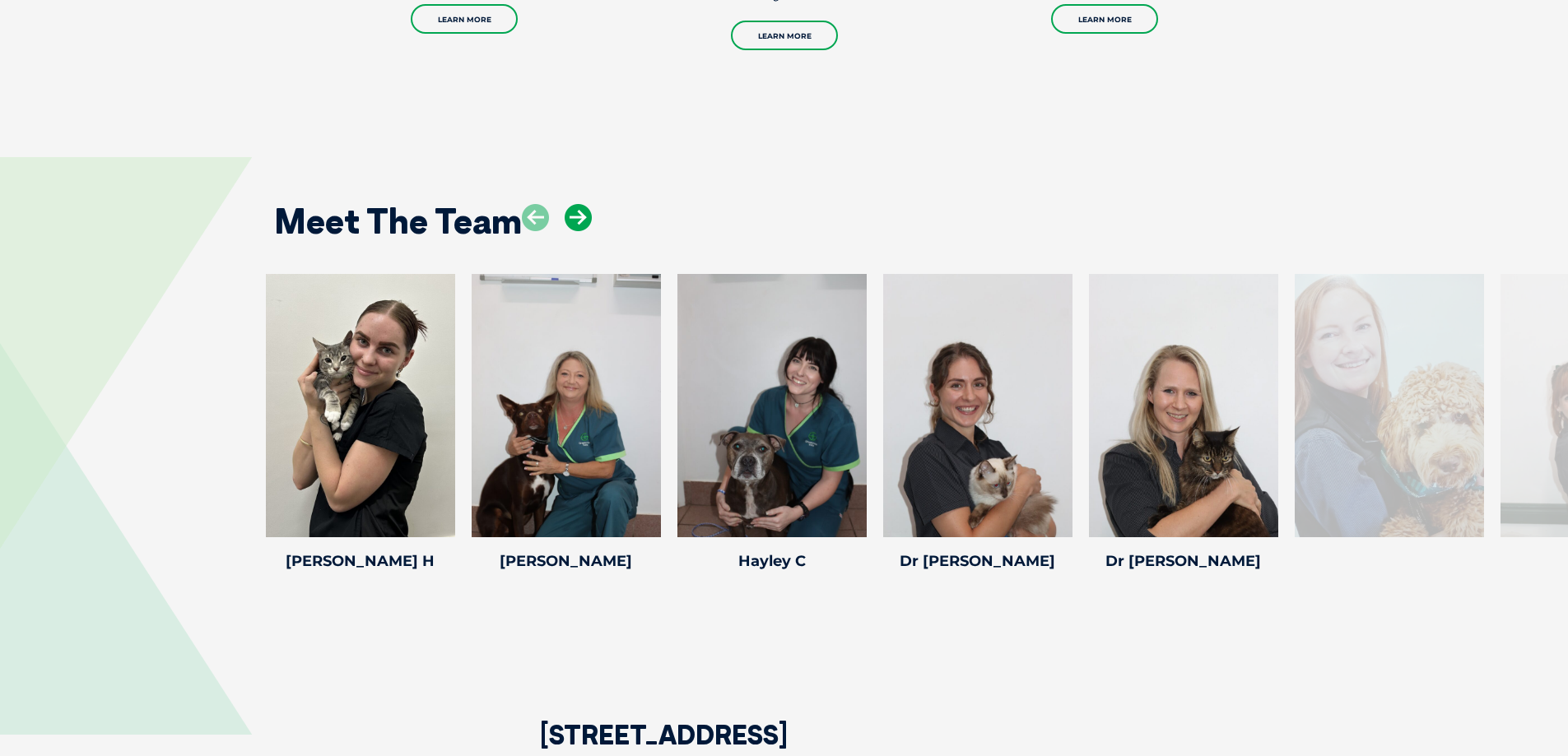
click at [583, 224] on icon at bounding box center [578, 217] width 27 height 27
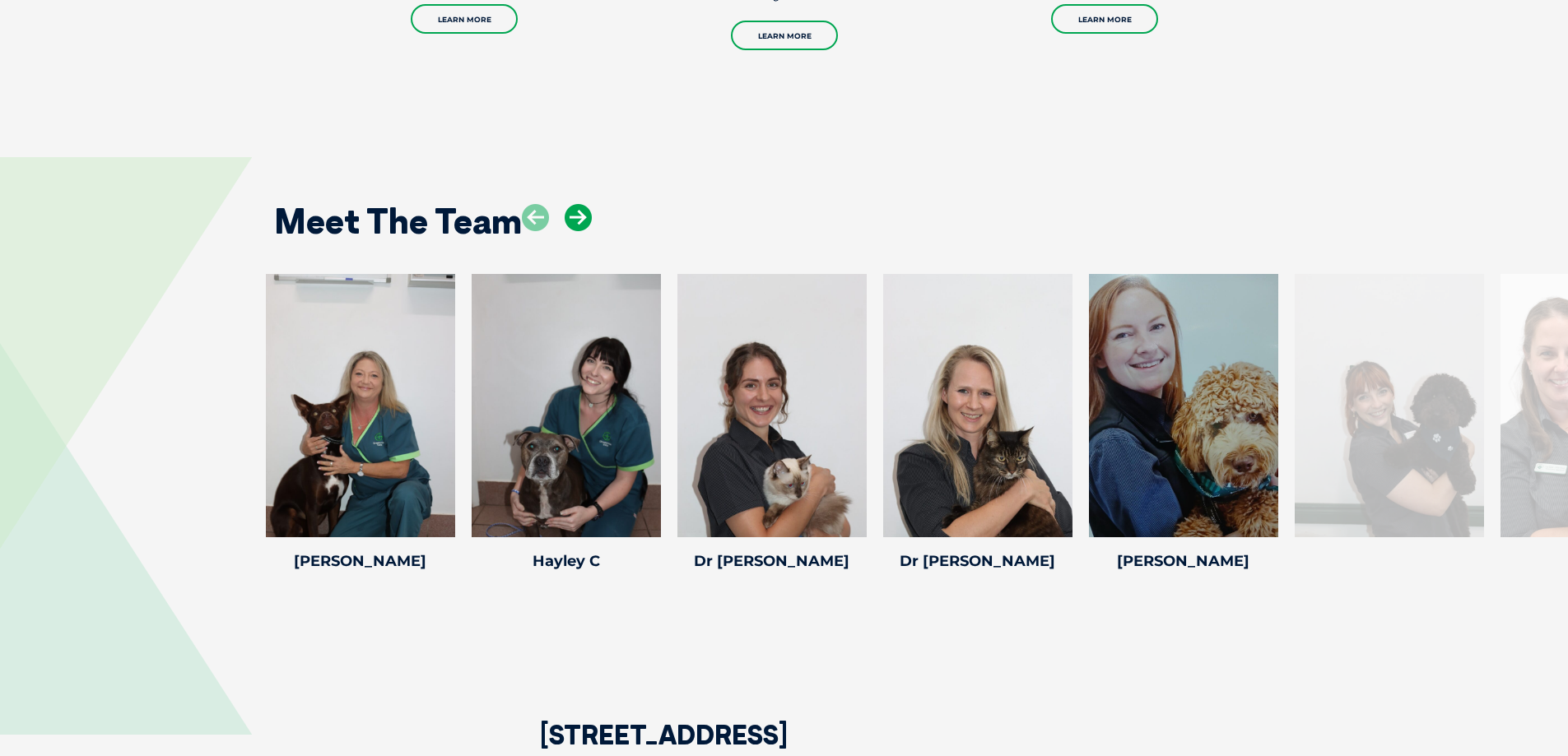
click at [583, 224] on icon at bounding box center [578, 217] width 27 height 27
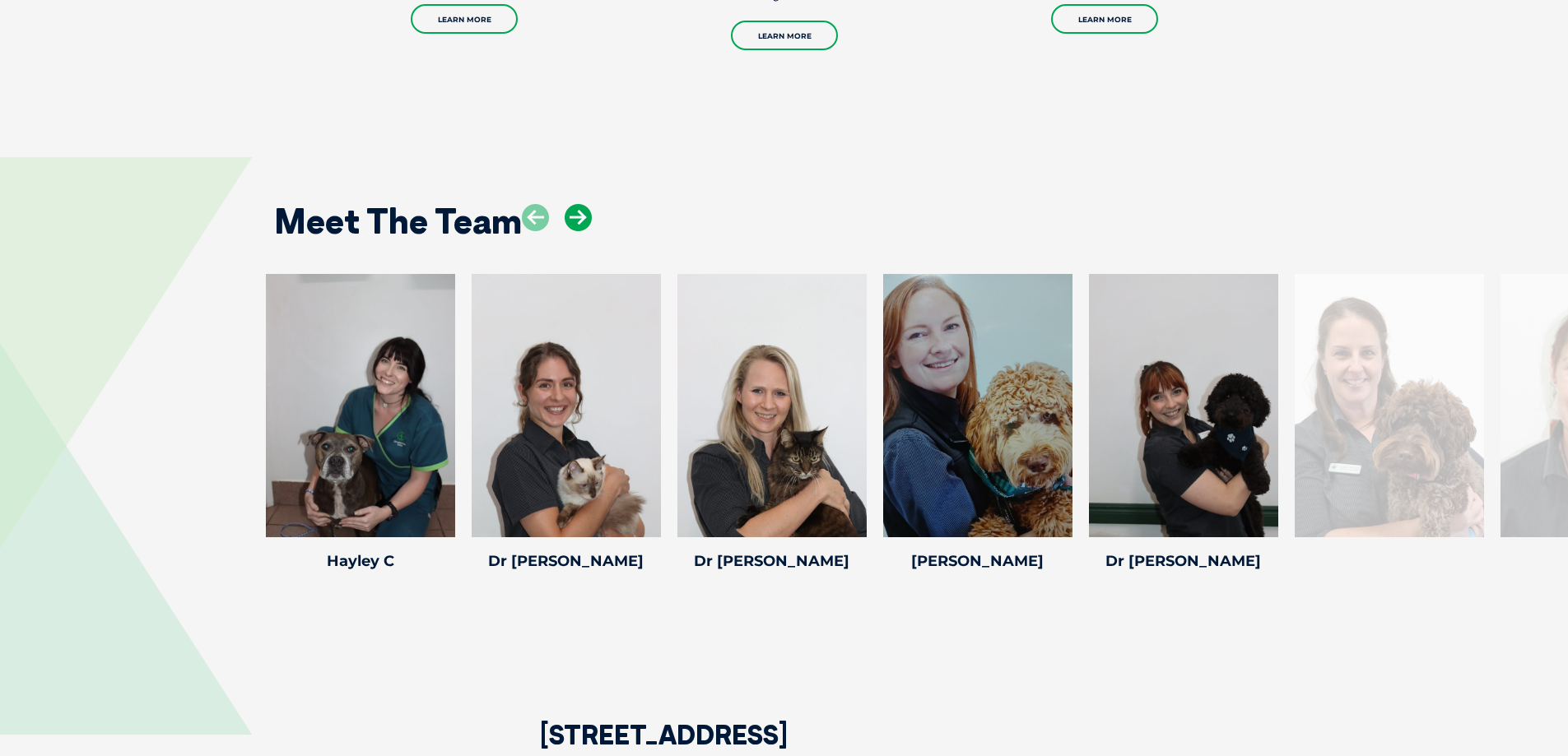
click at [583, 224] on icon at bounding box center [578, 217] width 27 height 27
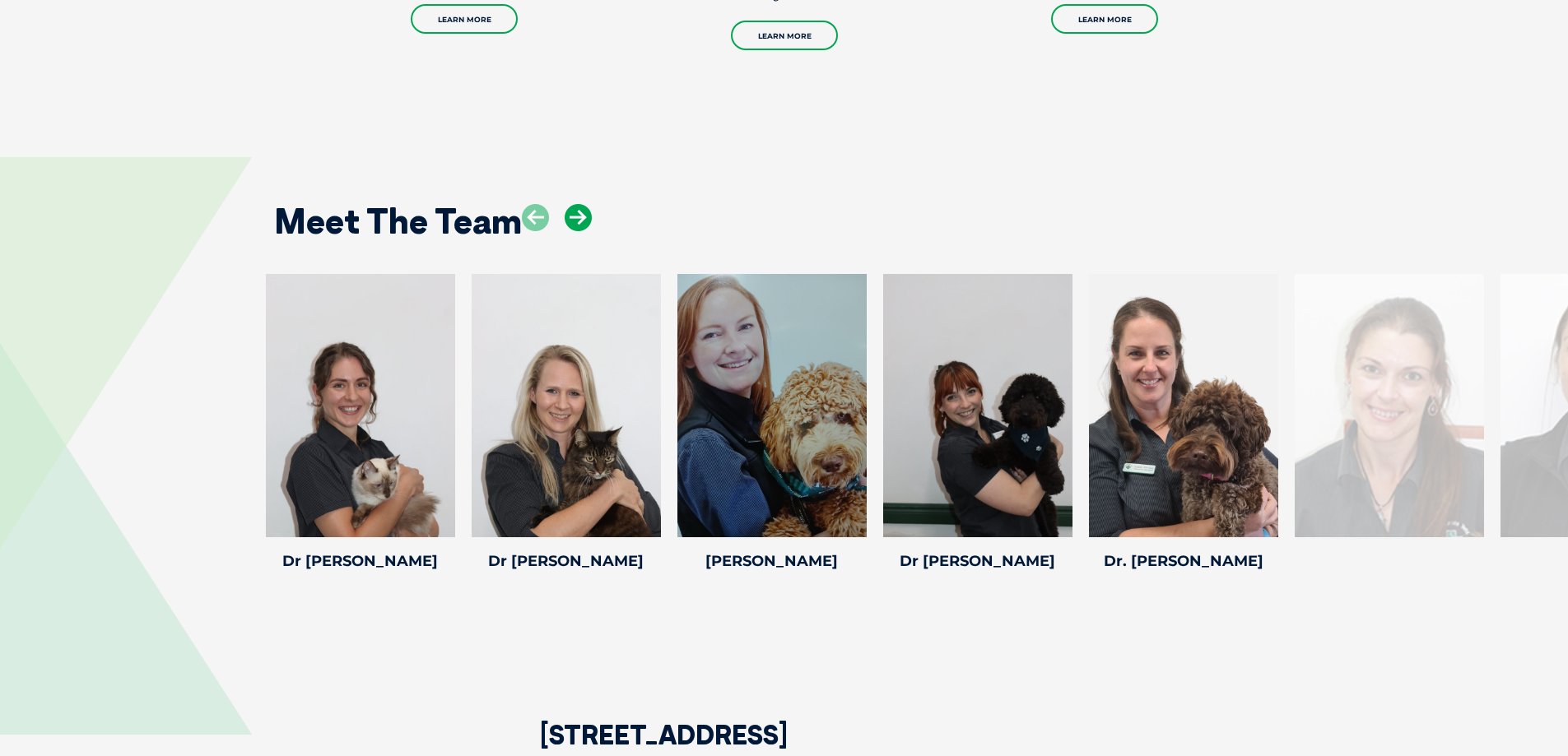
click at [583, 224] on icon at bounding box center [578, 217] width 27 height 27
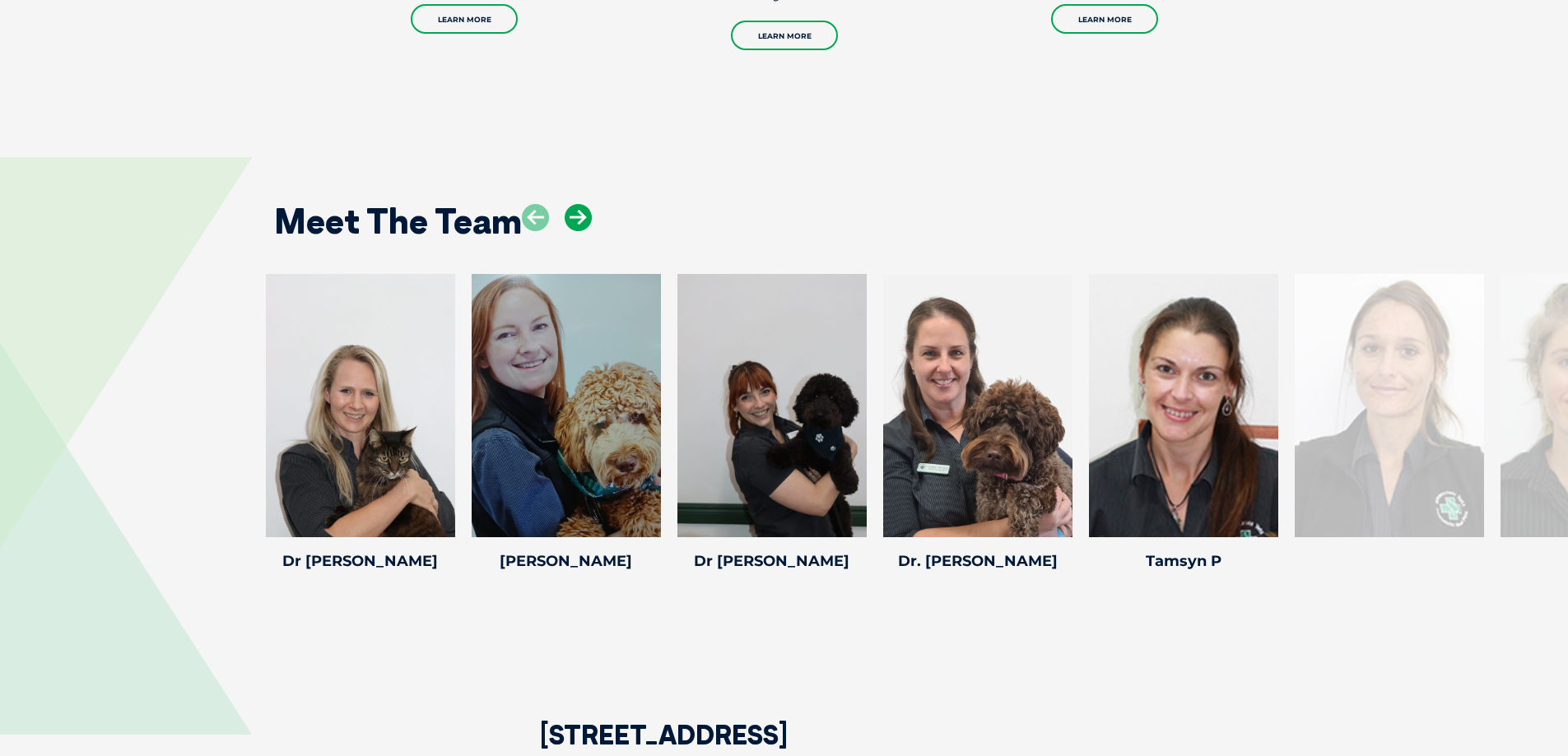
click at [583, 224] on icon at bounding box center [578, 217] width 27 height 27
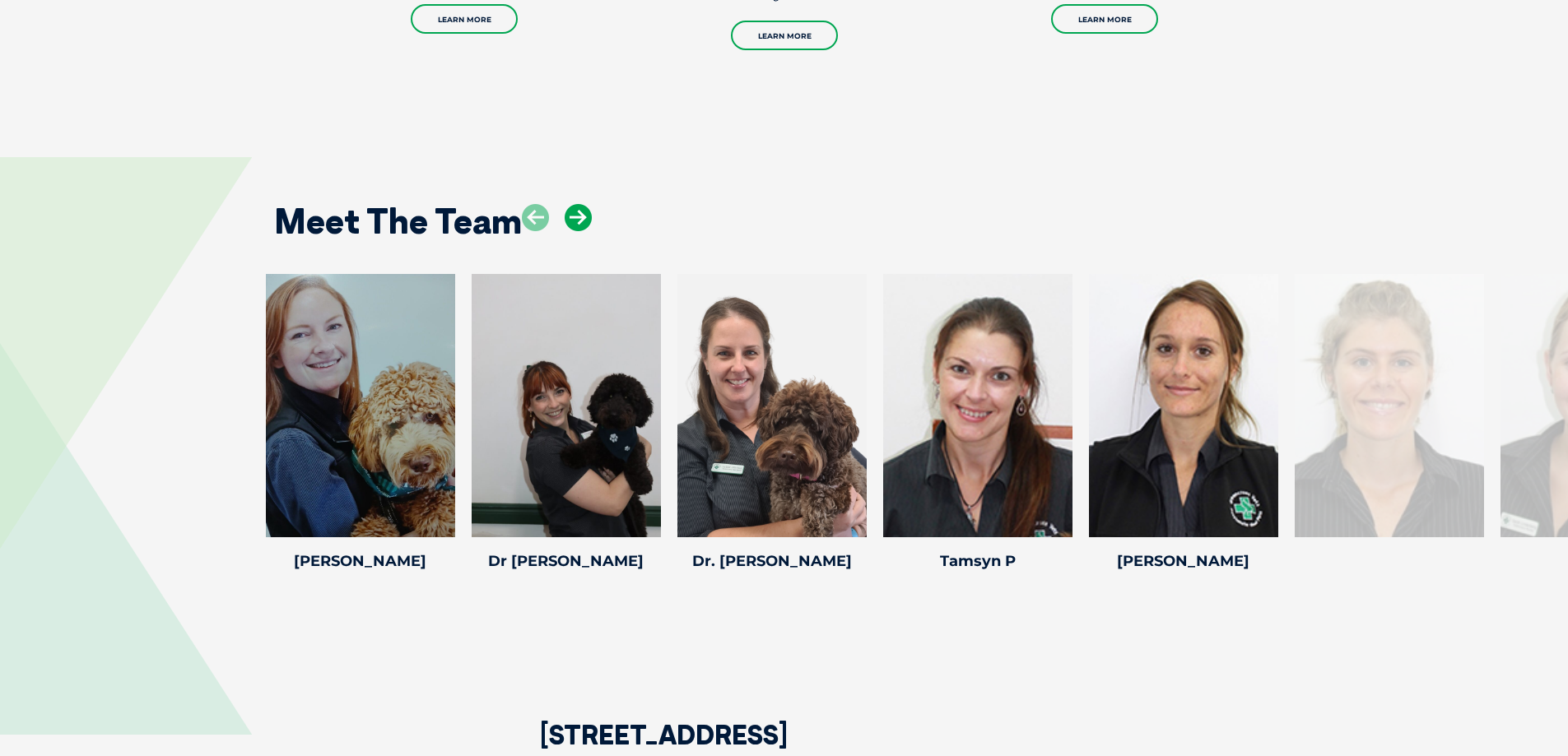
click at [583, 224] on icon at bounding box center [578, 217] width 27 height 27
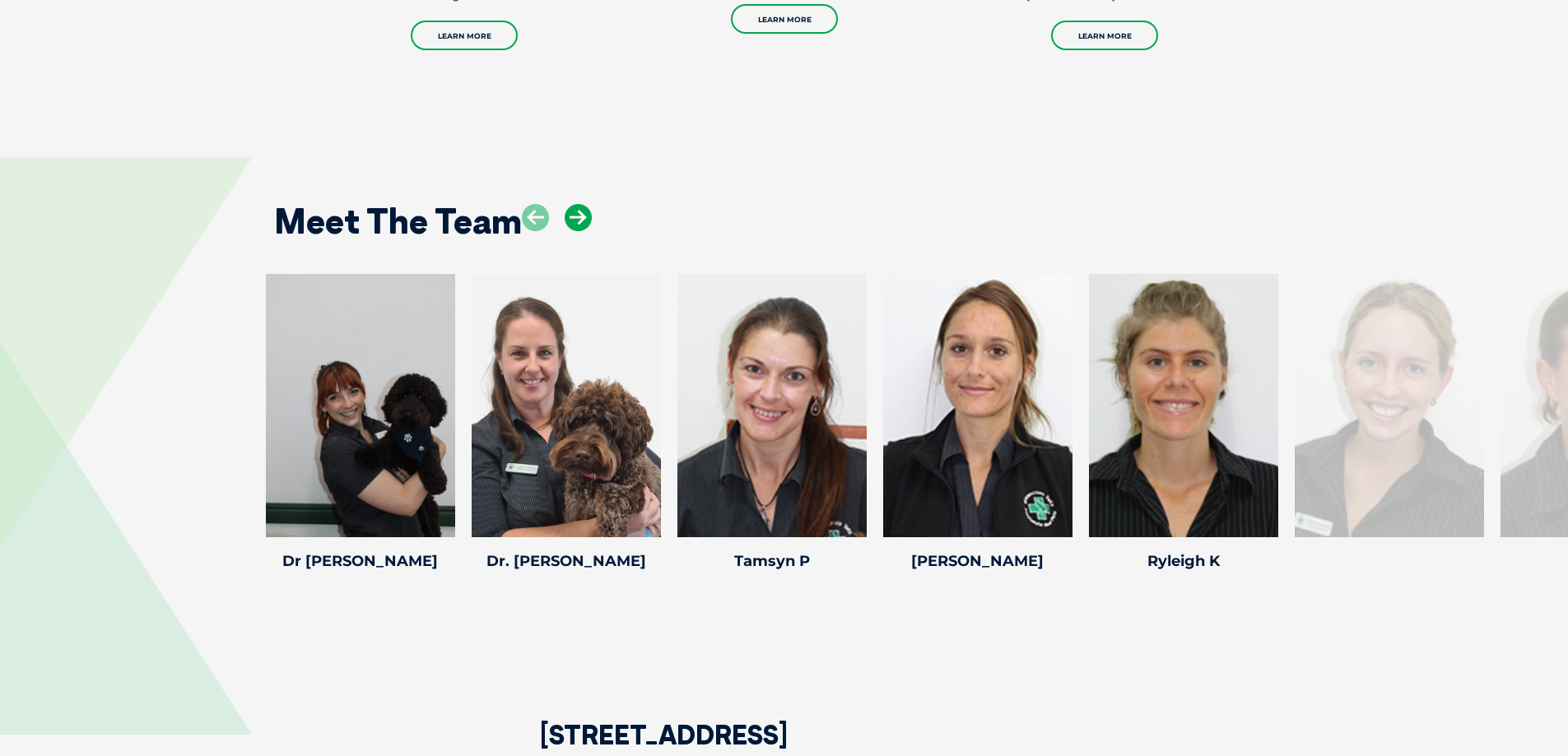
click at [583, 224] on icon at bounding box center [578, 217] width 27 height 27
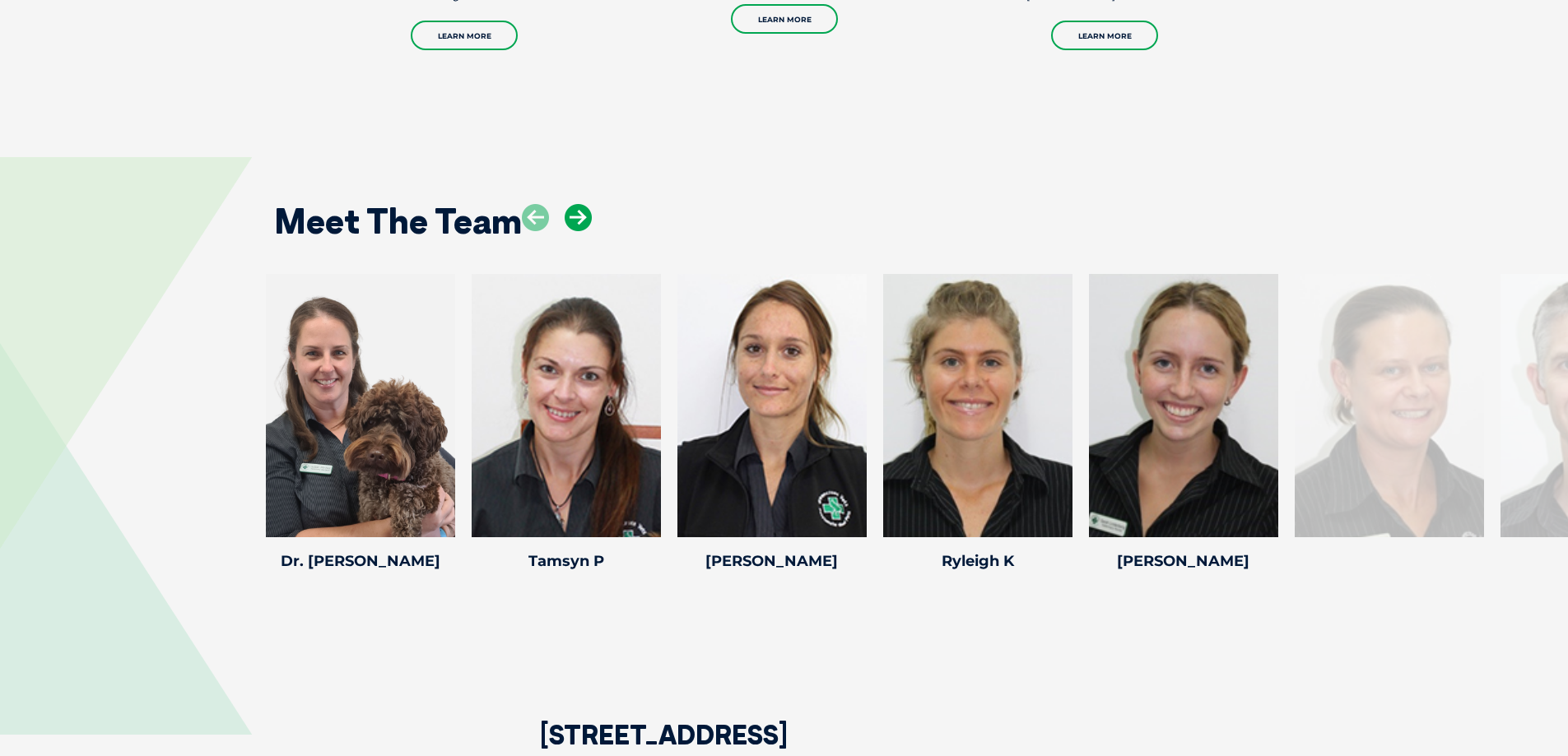
click at [583, 224] on icon at bounding box center [578, 217] width 27 height 27
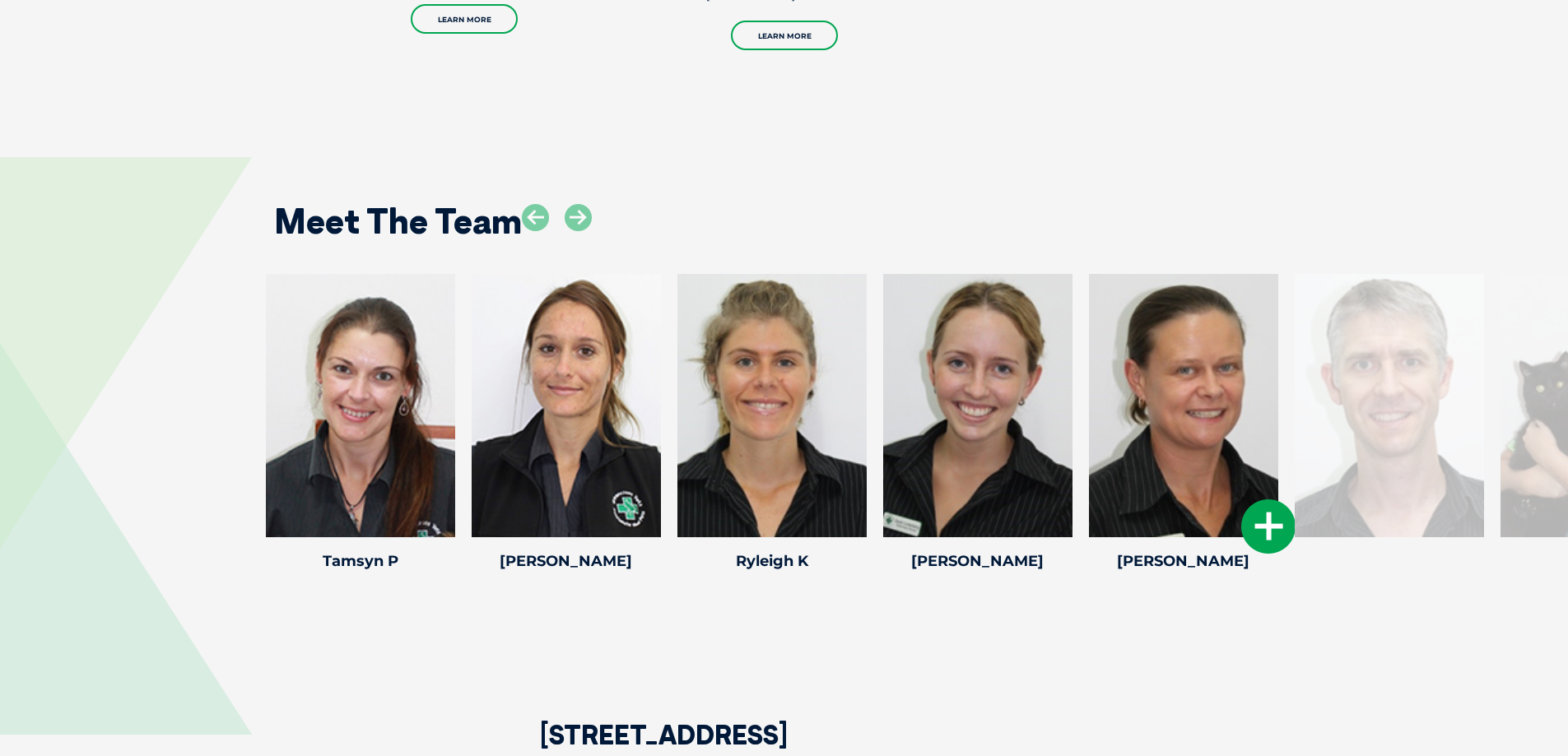
click at [1185, 403] on div at bounding box center [1184, 405] width 189 height 263
click at [1253, 532] on icon at bounding box center [1268, 526] width 54 height 54
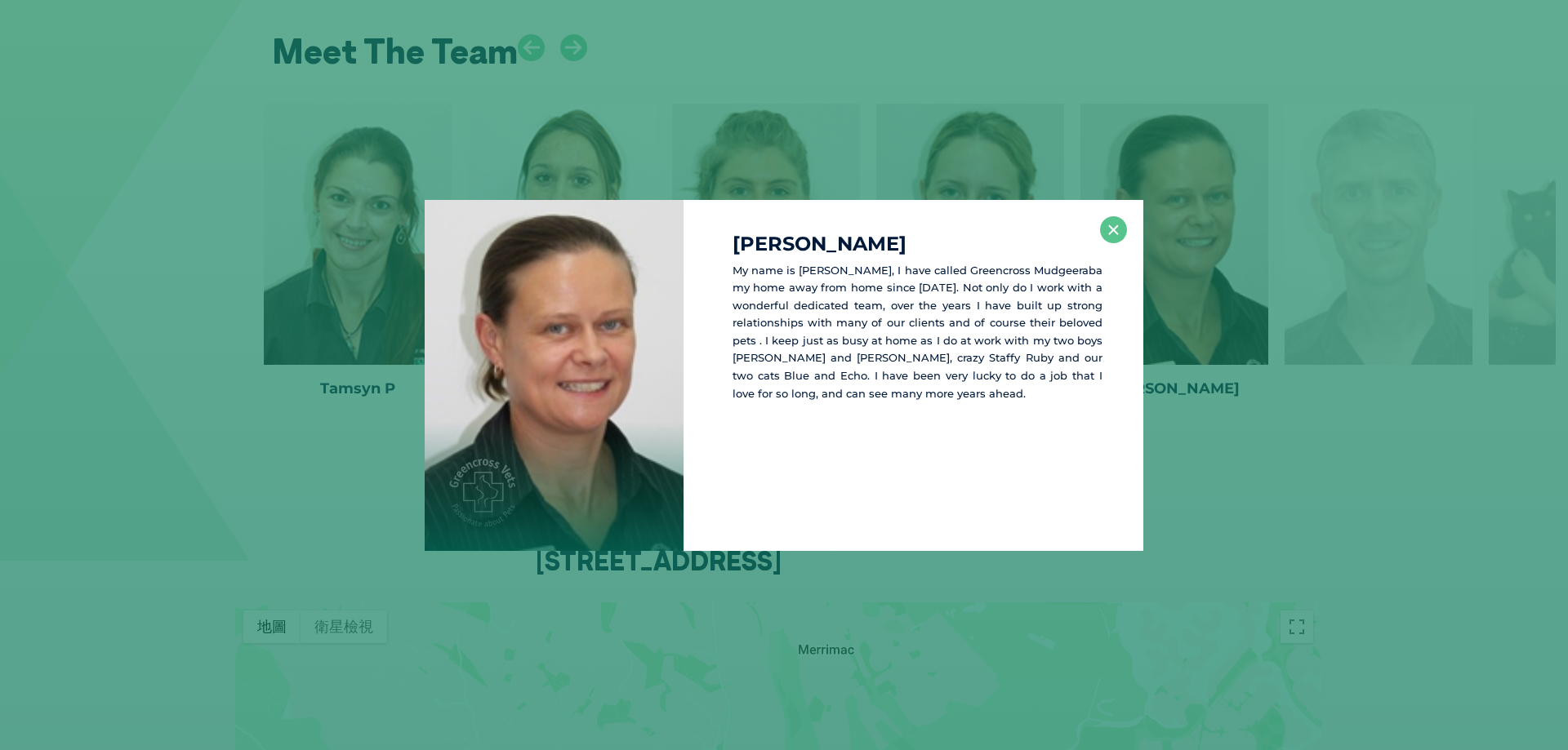
scroll to position [2381, 0]
